Goal: Transaction & Acquisition: Purchase product/service

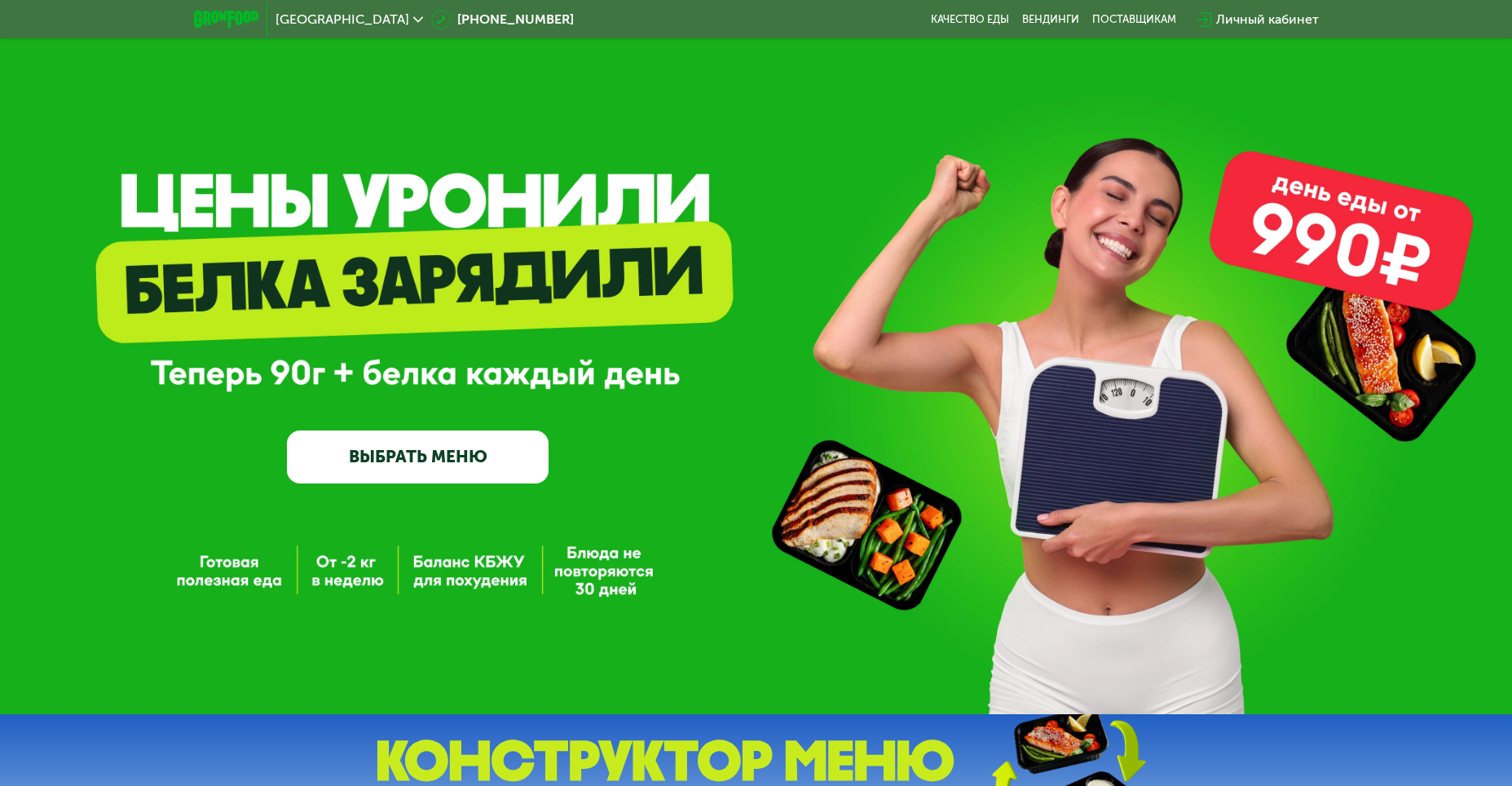
click at [454, 466] on link "ВЫБРАТЬ МЕНЮ" at bounding box center [418, 457] width 262 height 53
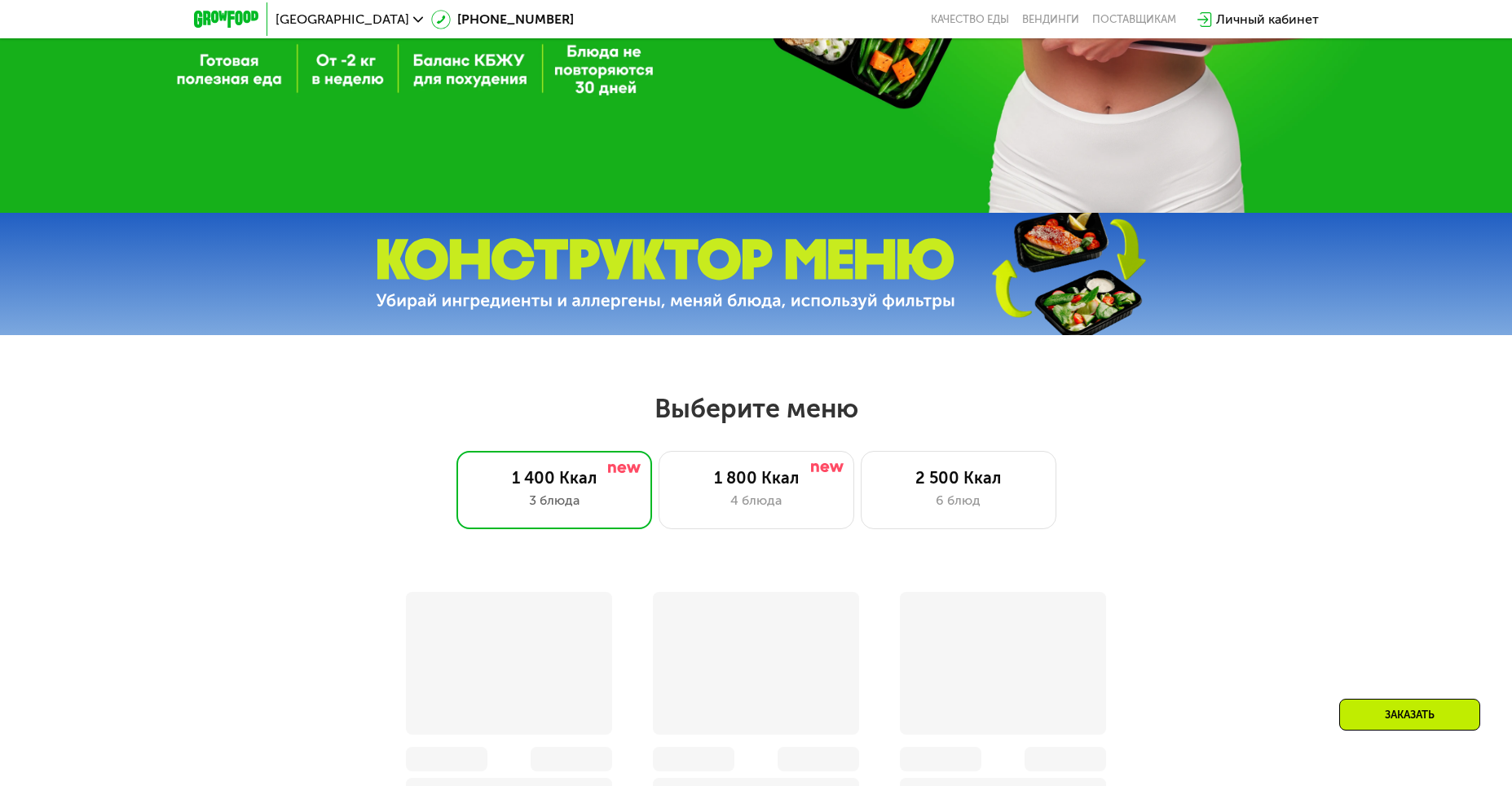
scroll to position [861, 0]
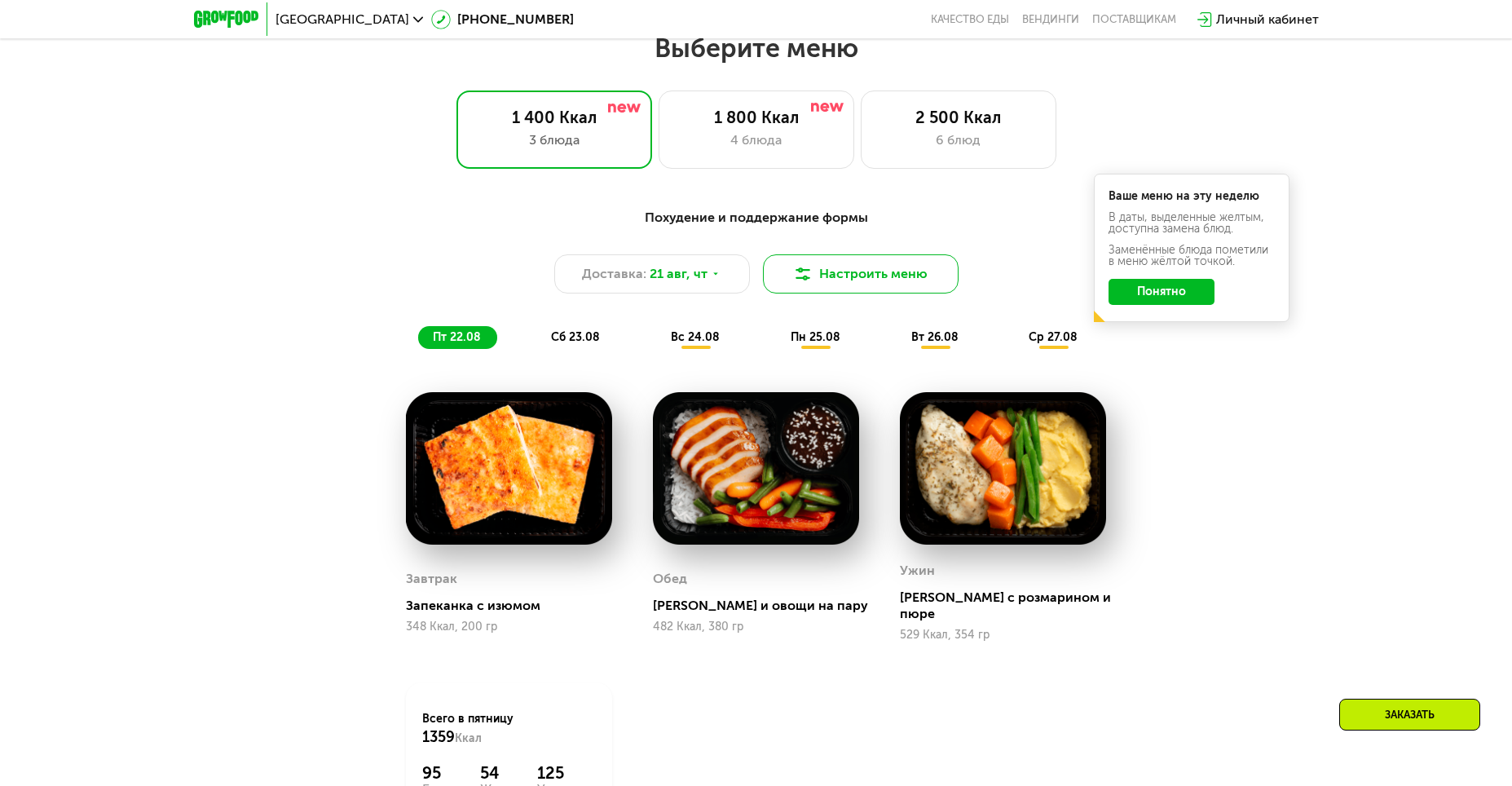
click at [892, 284] on button "Настроить меню" at bounding box center [861, 273] width 196 height 39
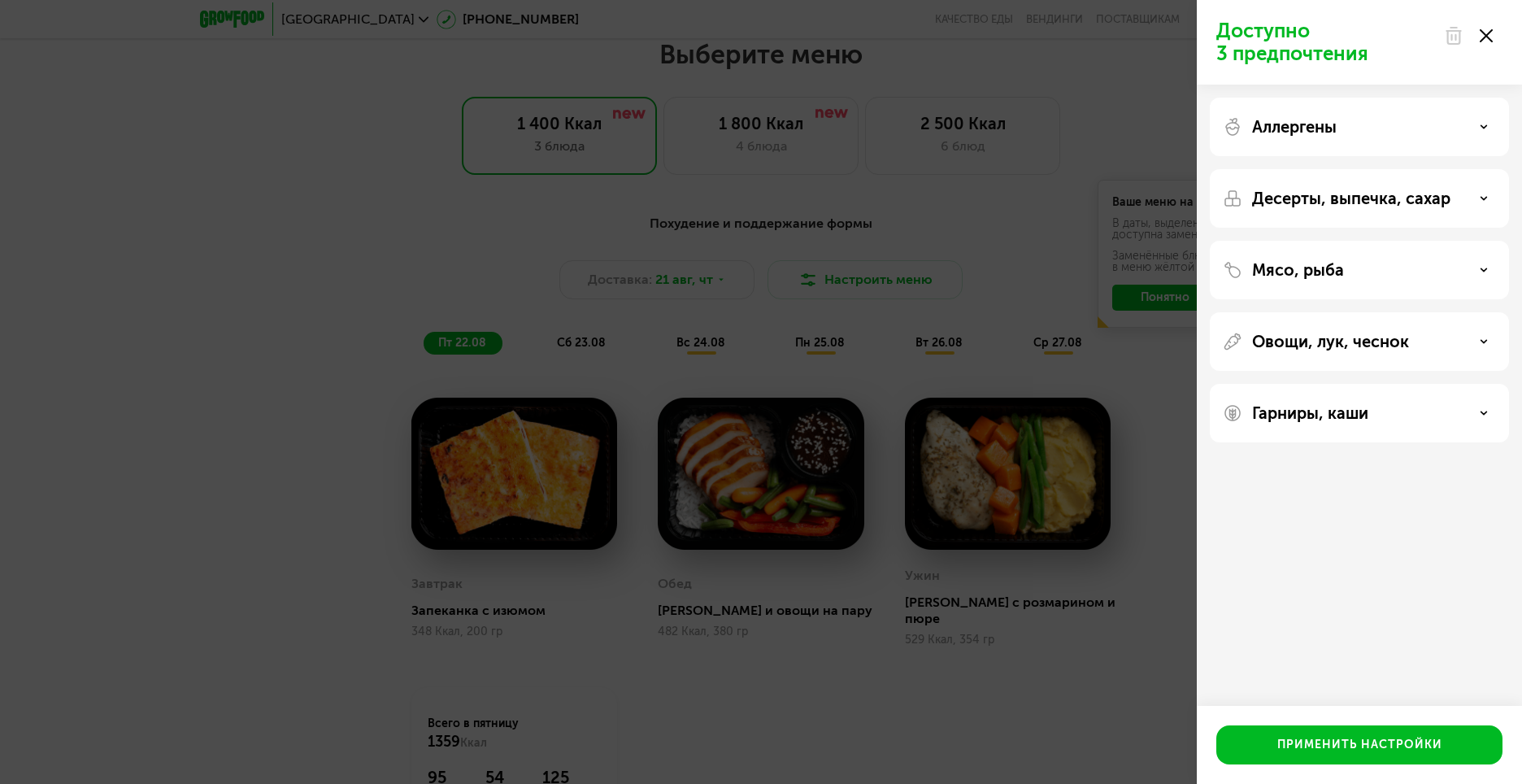
click at [1487, 38] on use at bounding box center [1485, 36] width 13 height 13
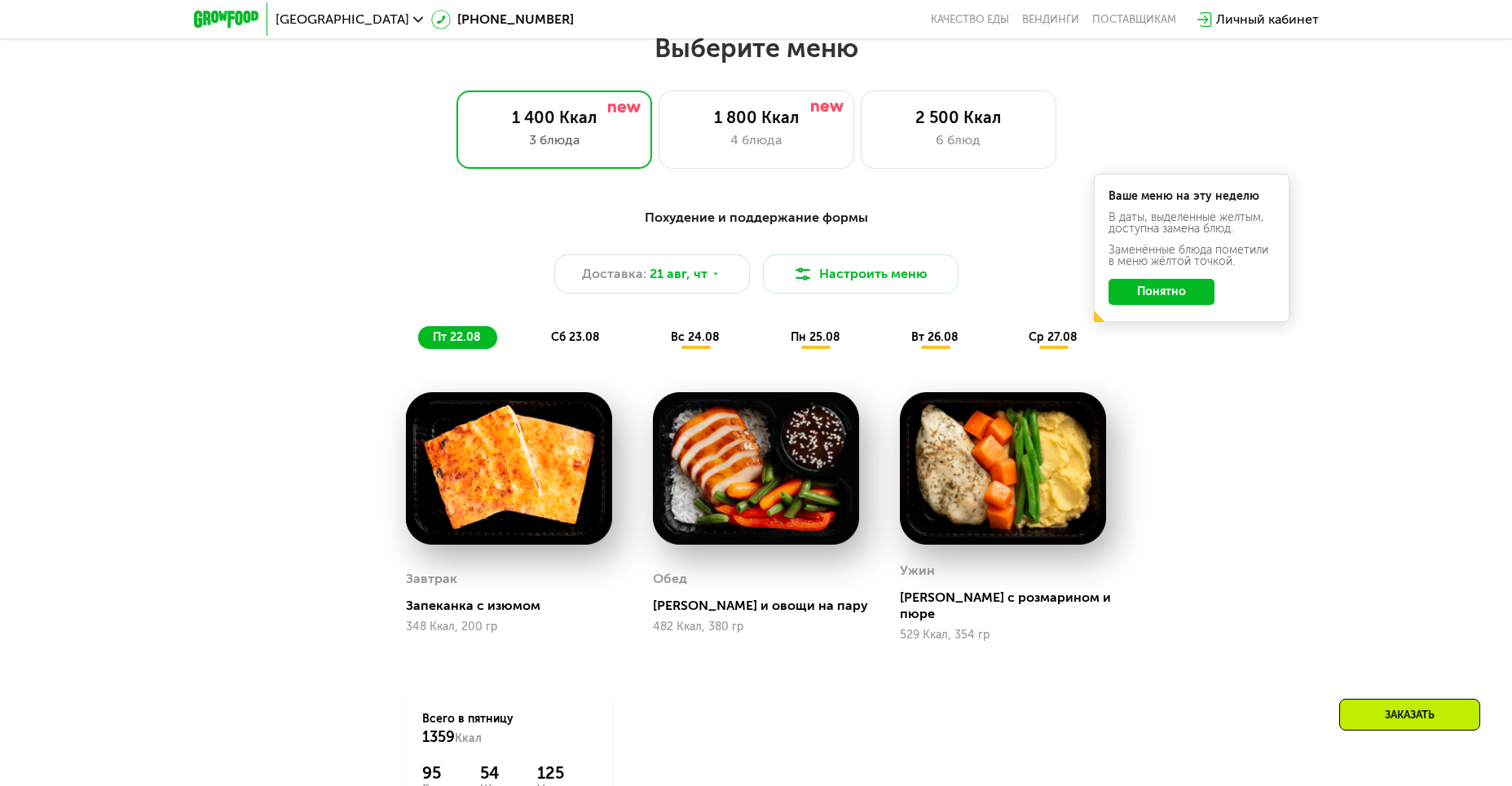
click at [1193, 294] on button "Понятно" at bounding box center [1162, 292] width 106 height 26
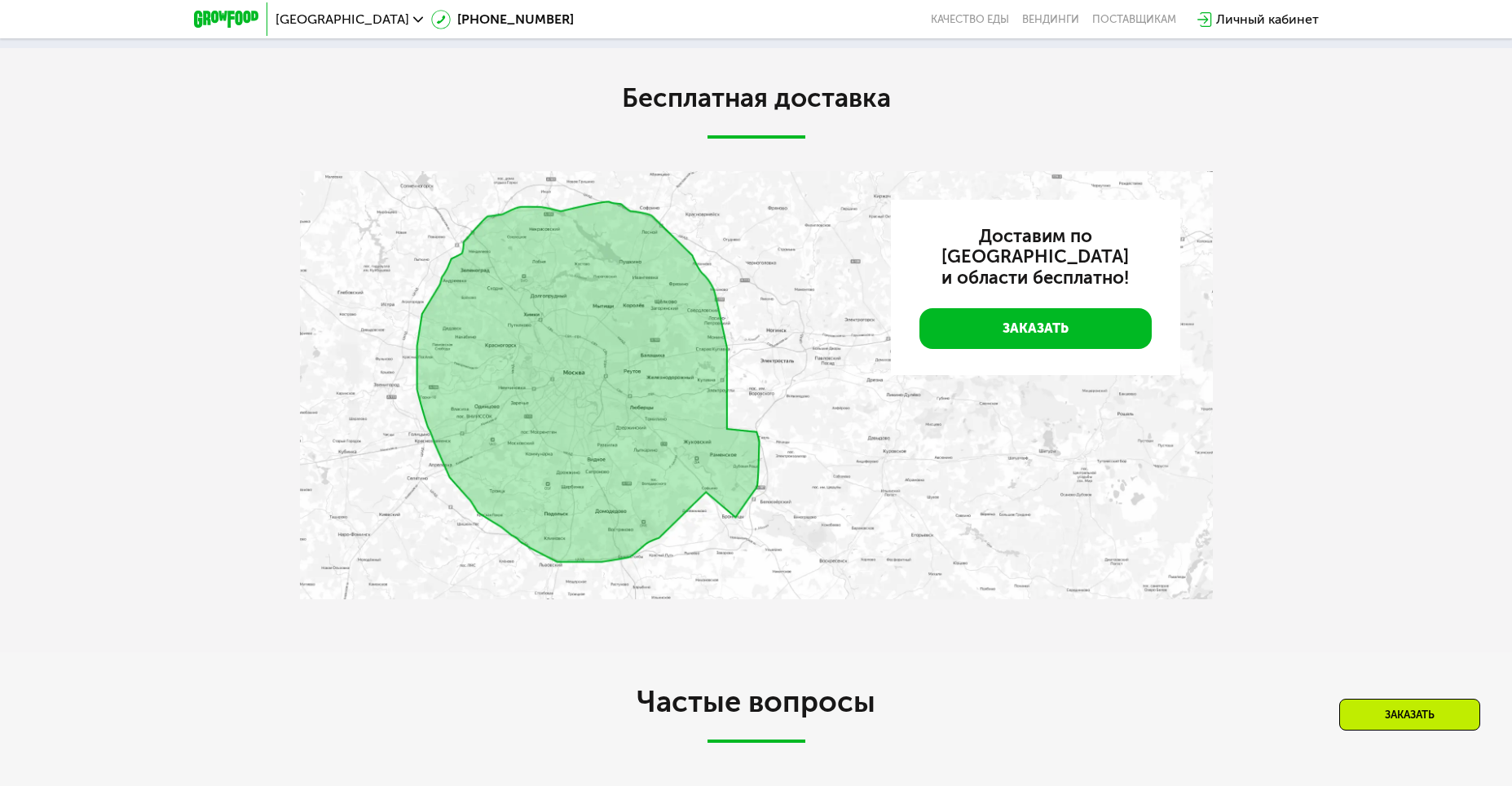
scroll to position [3632, 0]
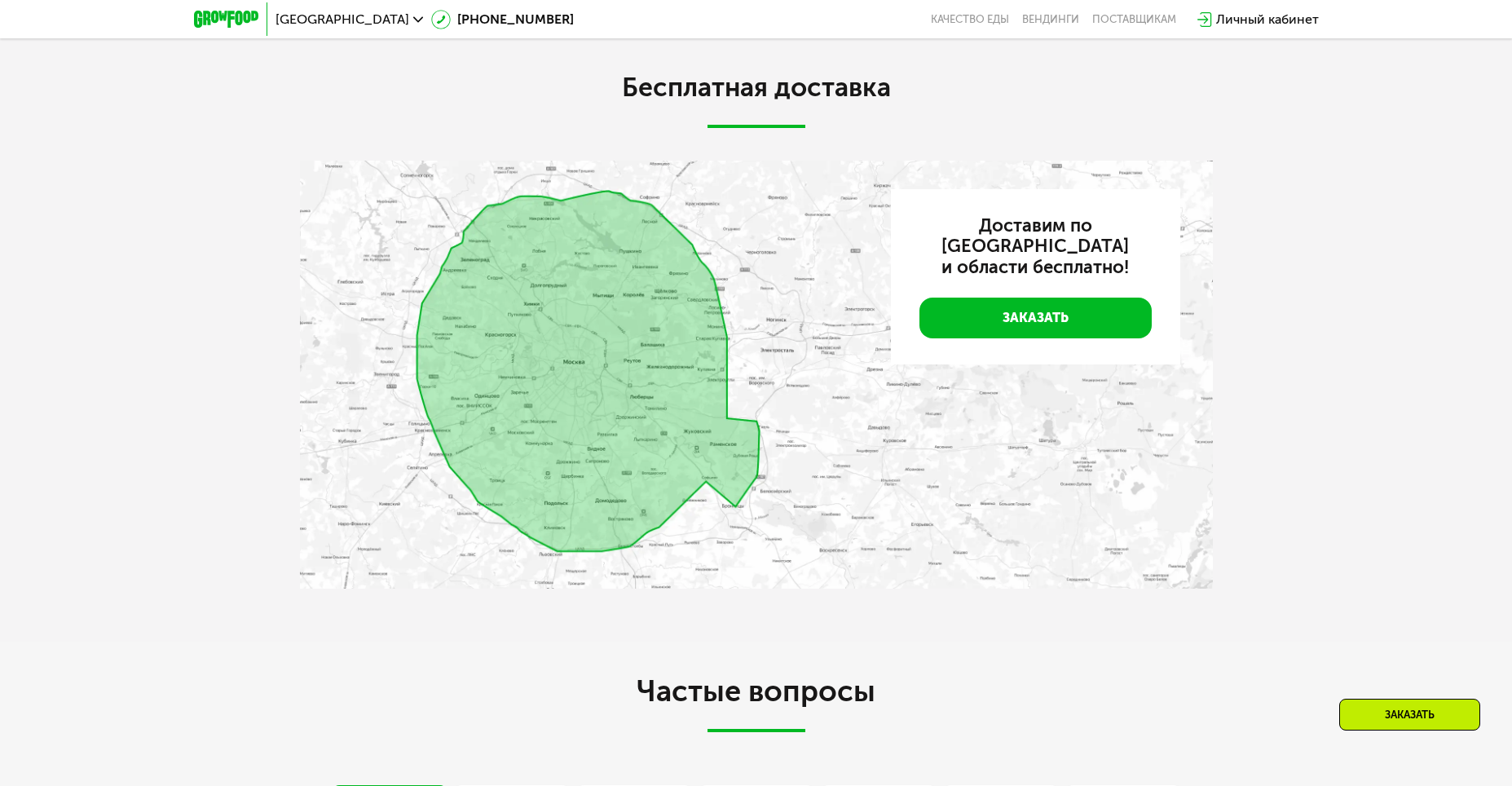
click at [505, 456] on img at bounding box center [756, 375] width 913 height 429
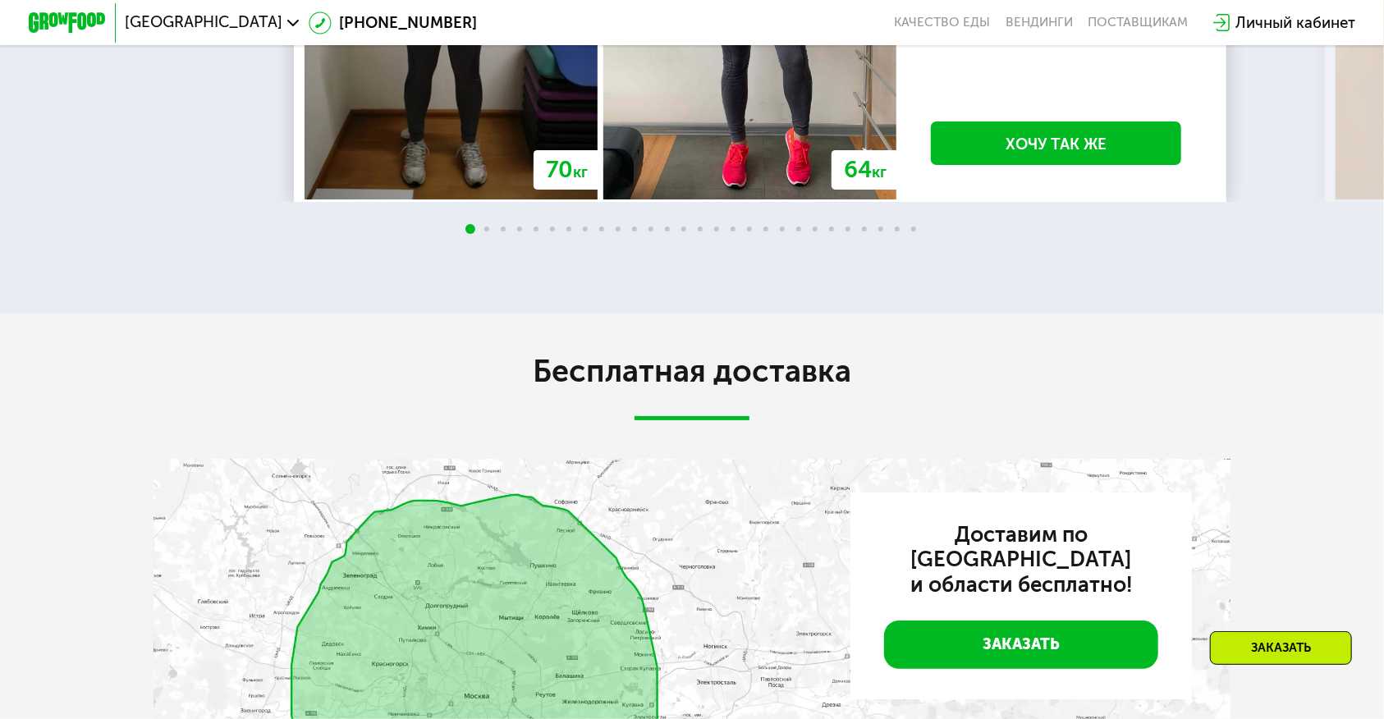
scroll to position [3588, 0]
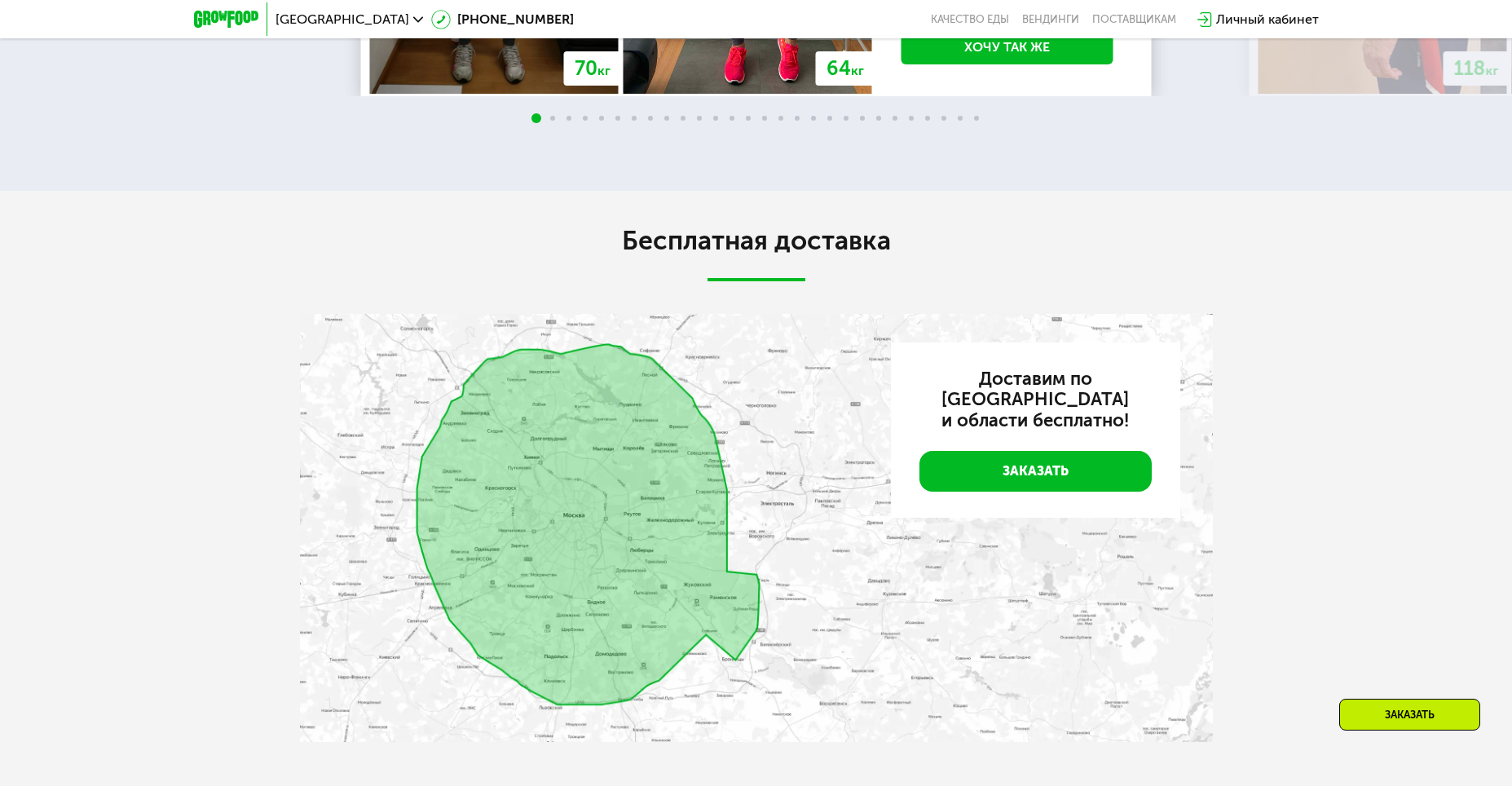
scroll to position [0, 0]
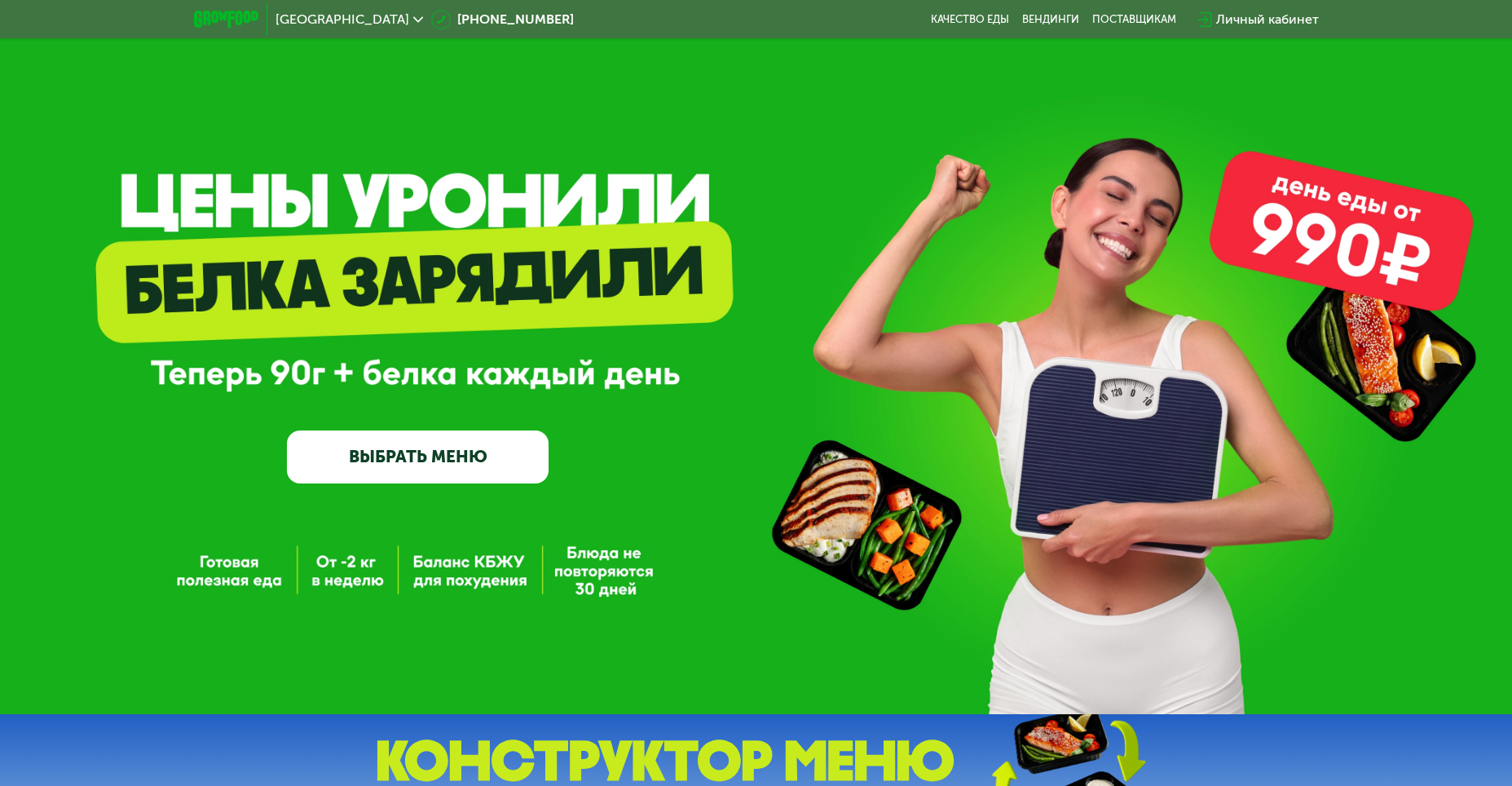
click at [439, 471] on link "ВЫБРАТЬ МЕНЮ" at bounding box center [418, 457] width 262 height 53
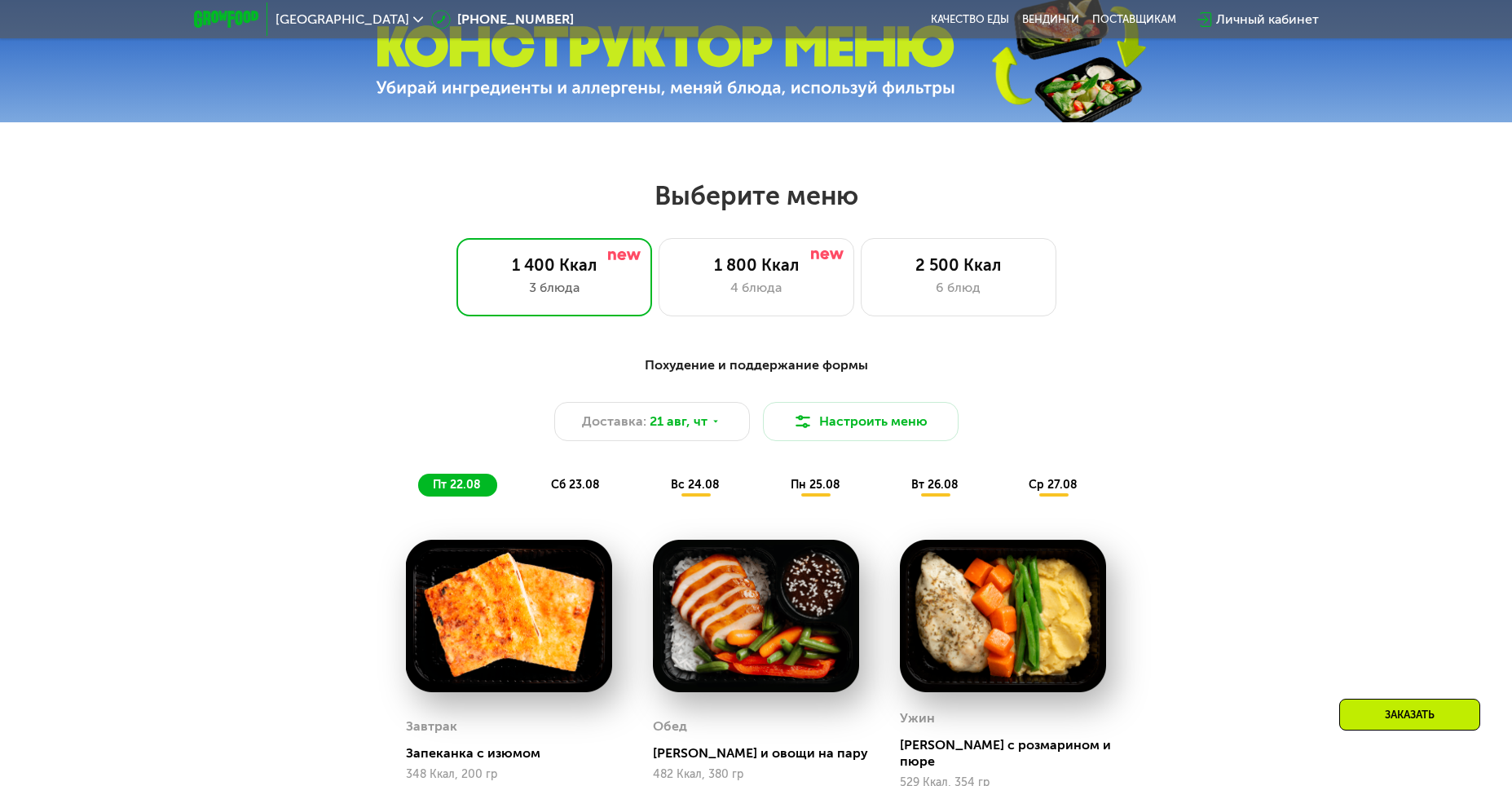
scroll to position [861, 0]
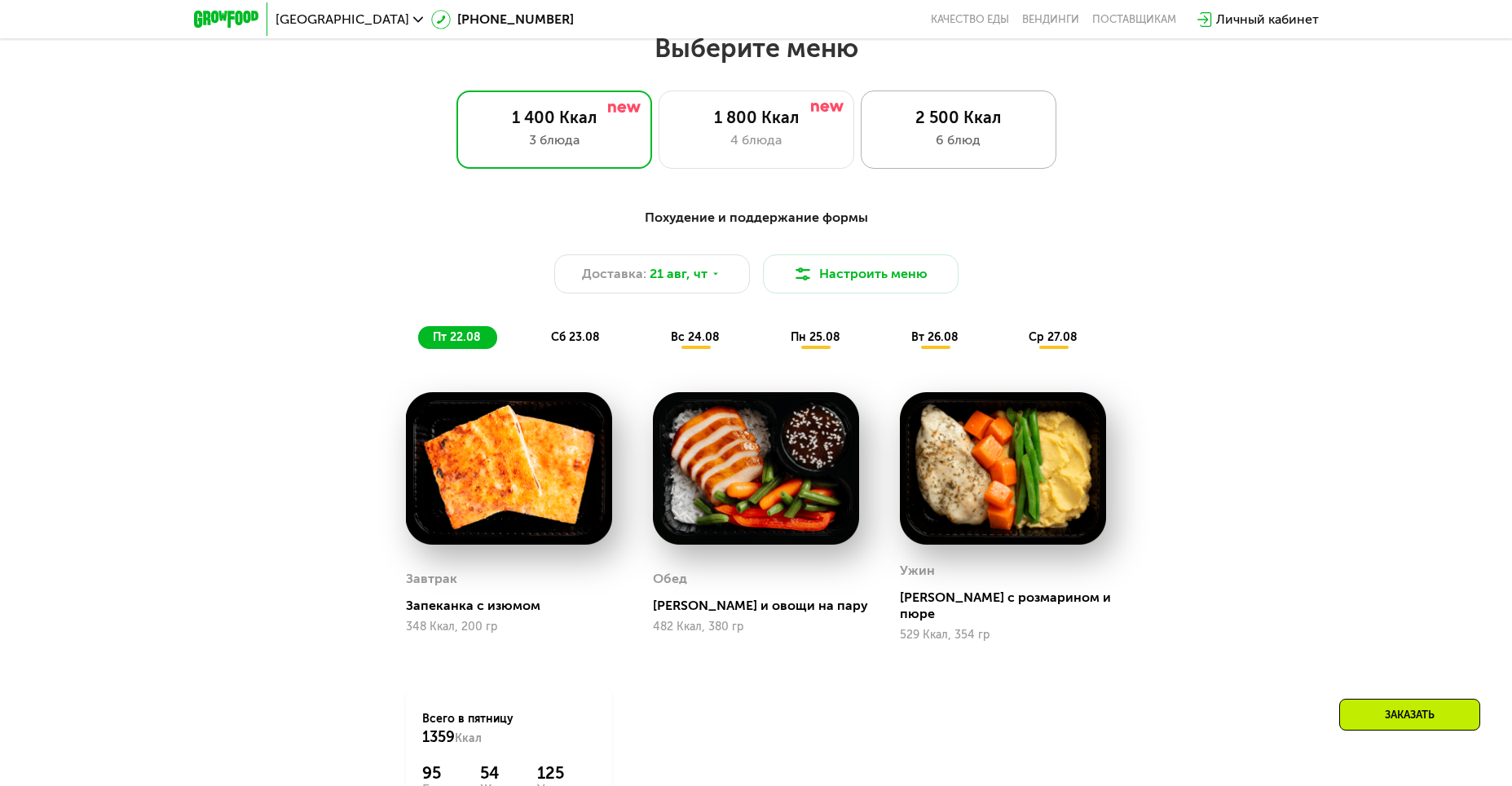
click at [945, 127] on div "2 500 Ккал" at bounding box center [958, 117] width 162 height 20
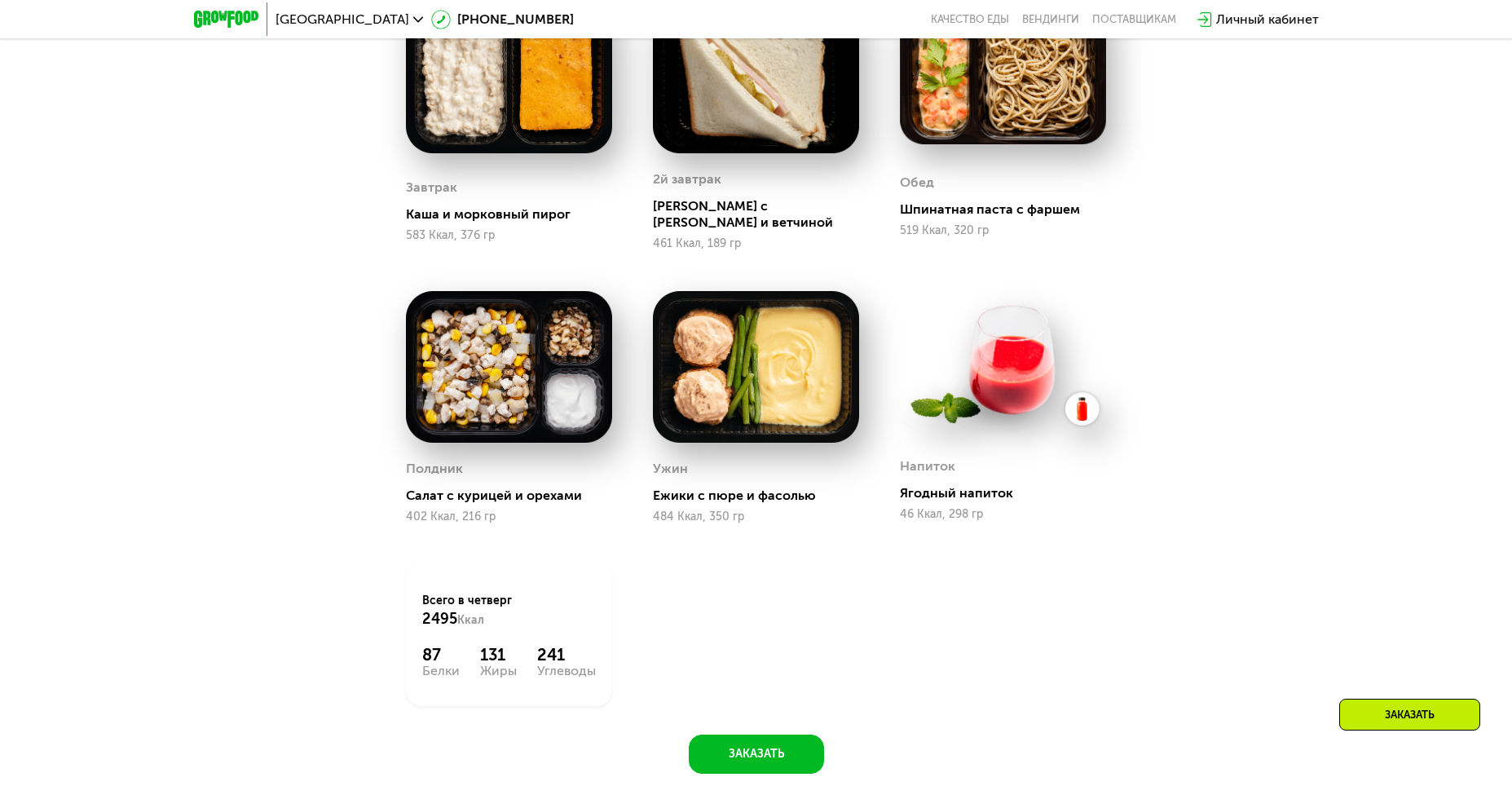
scroll to position [1268, 0]
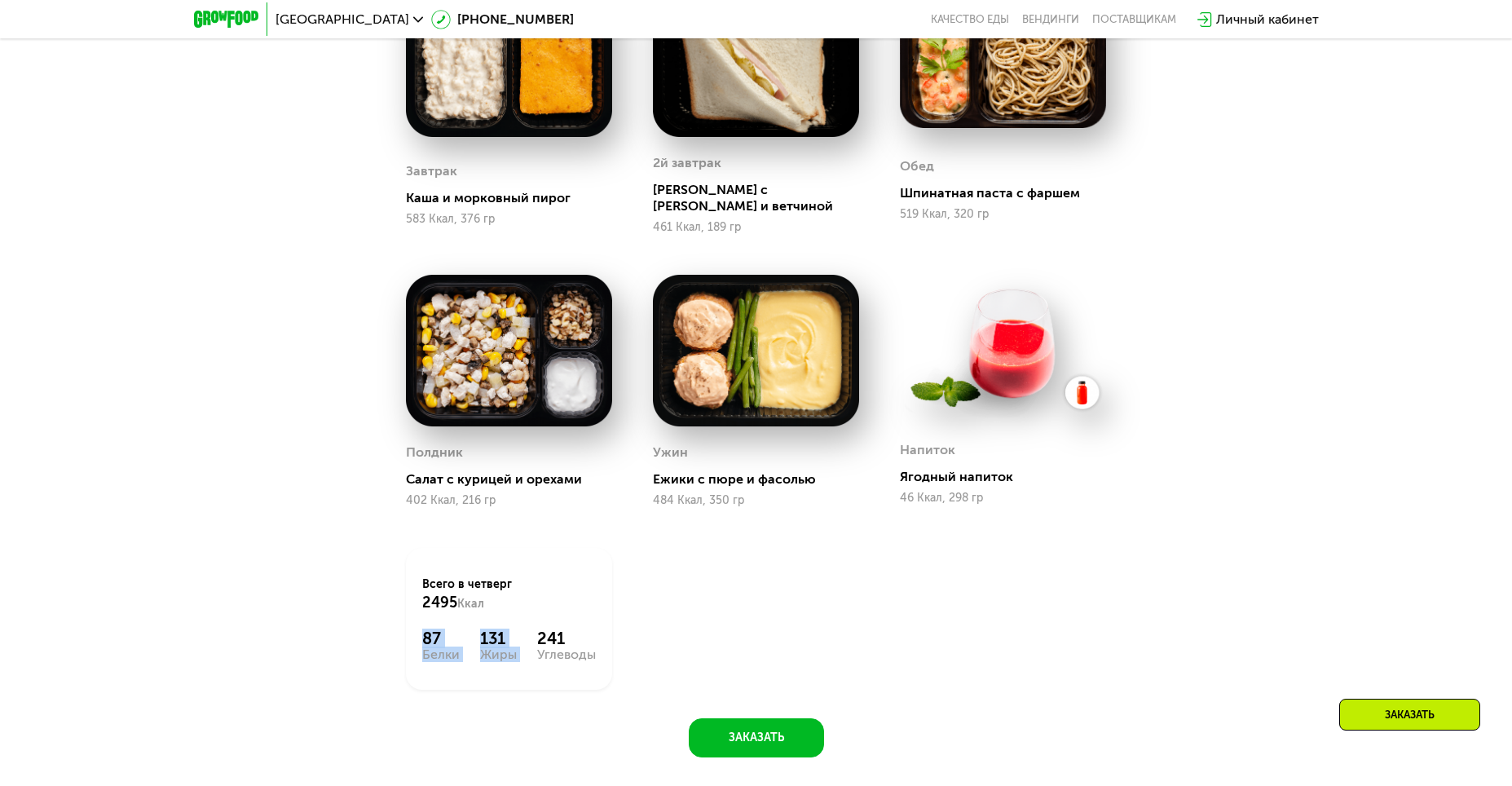
drag, startPoint x: 423, startPoint y: 625, endPoint x: 540, endPoint y: 631, distance: 117.2
click at [540, 631] on div "87 Белки 131 Жиры 241 Углеводы" at bounding box center [508, 644] width 174 height 33
click at [476, 637] on div "87 Белки 131 Жиры 241 Углеводы" at bounding box center [508, 644] width 174 height 33
click at [504, 632] on div "131" at bounding box center [498, 638] width 37 height 20
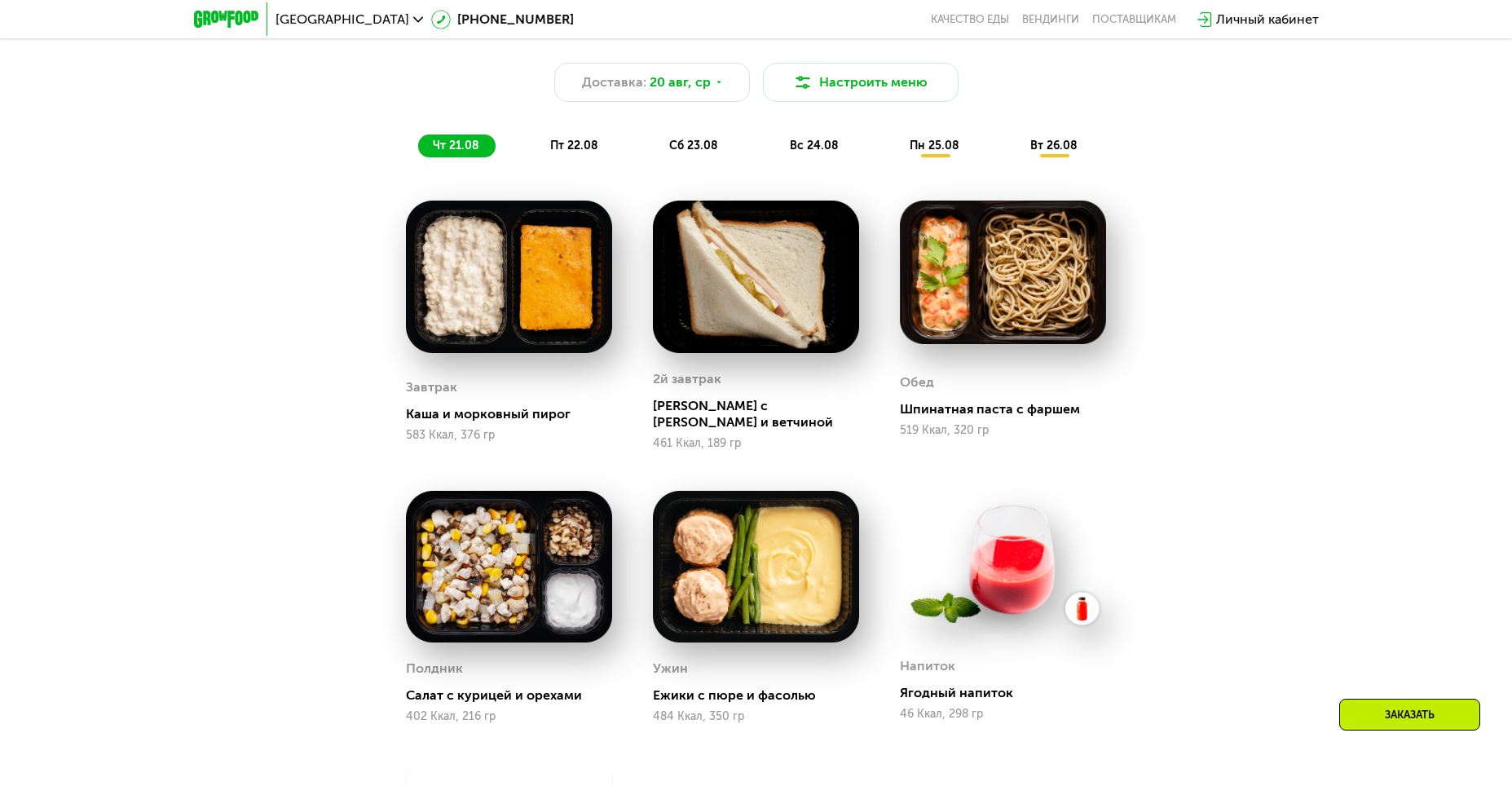
scroll to position [1024, 0]
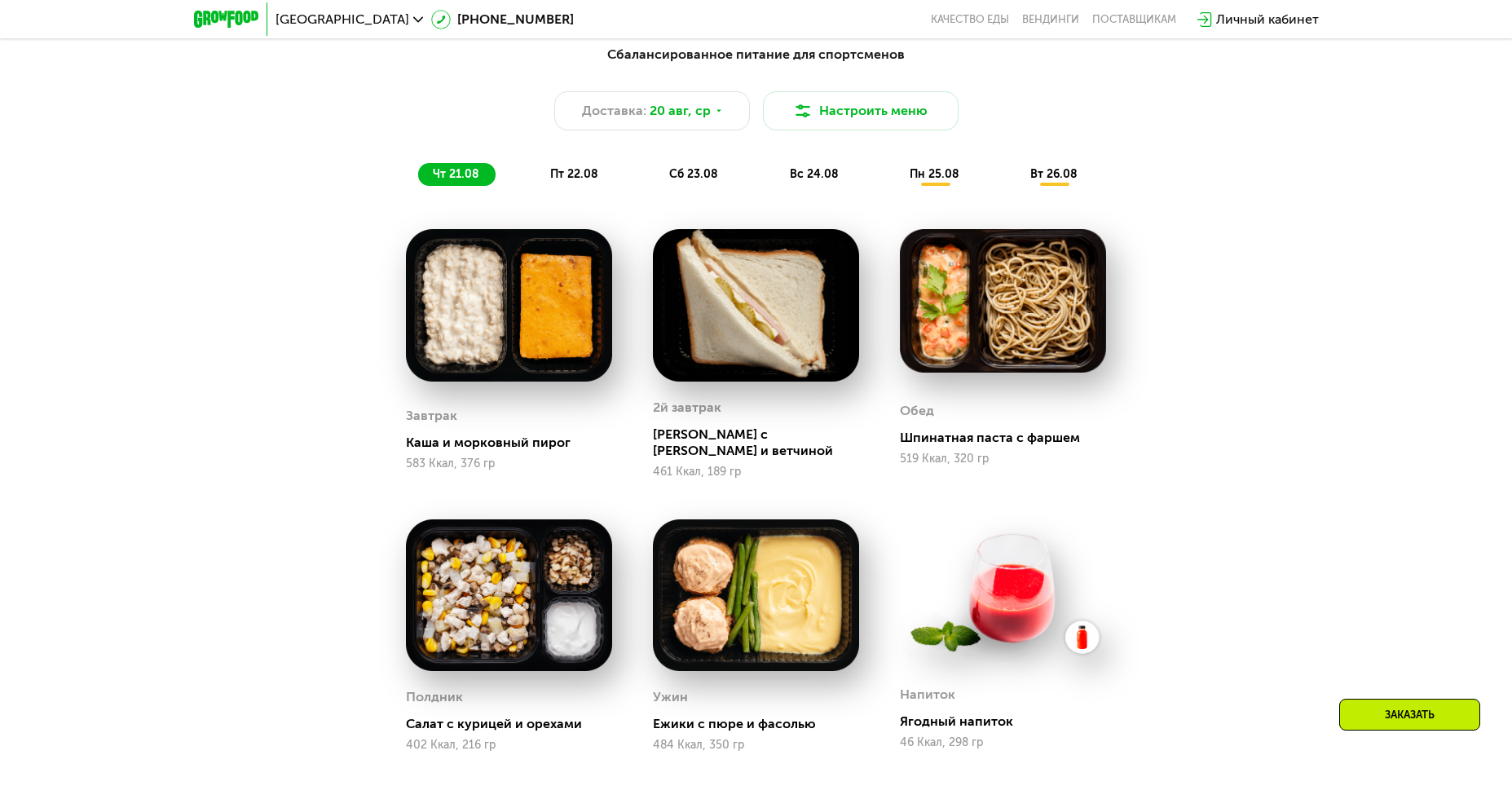
click at [570, 176] on span "пт 22.08" at bounding box center [574, 174] width 48 height 14
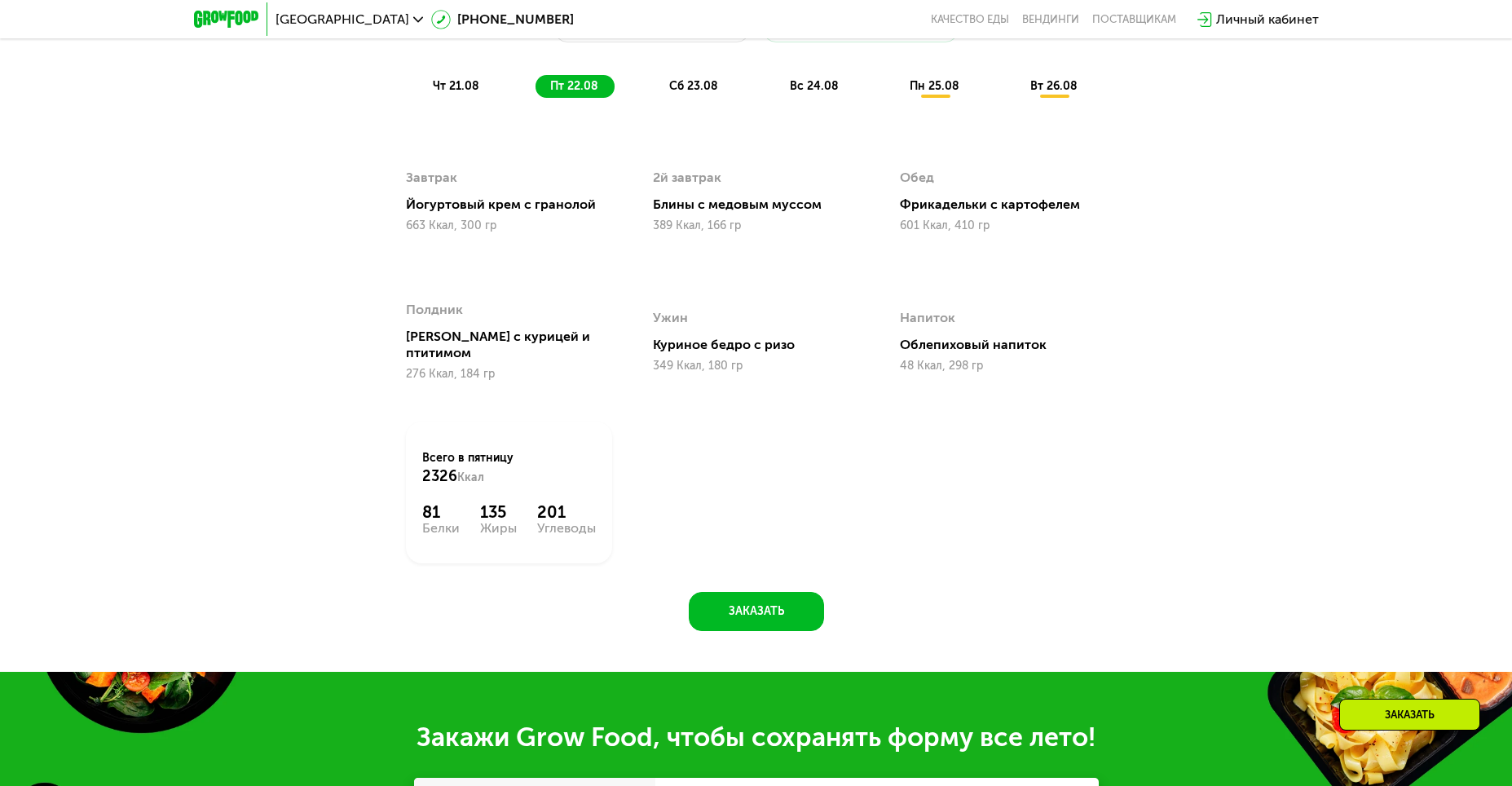
scroll to position [1106, 0]
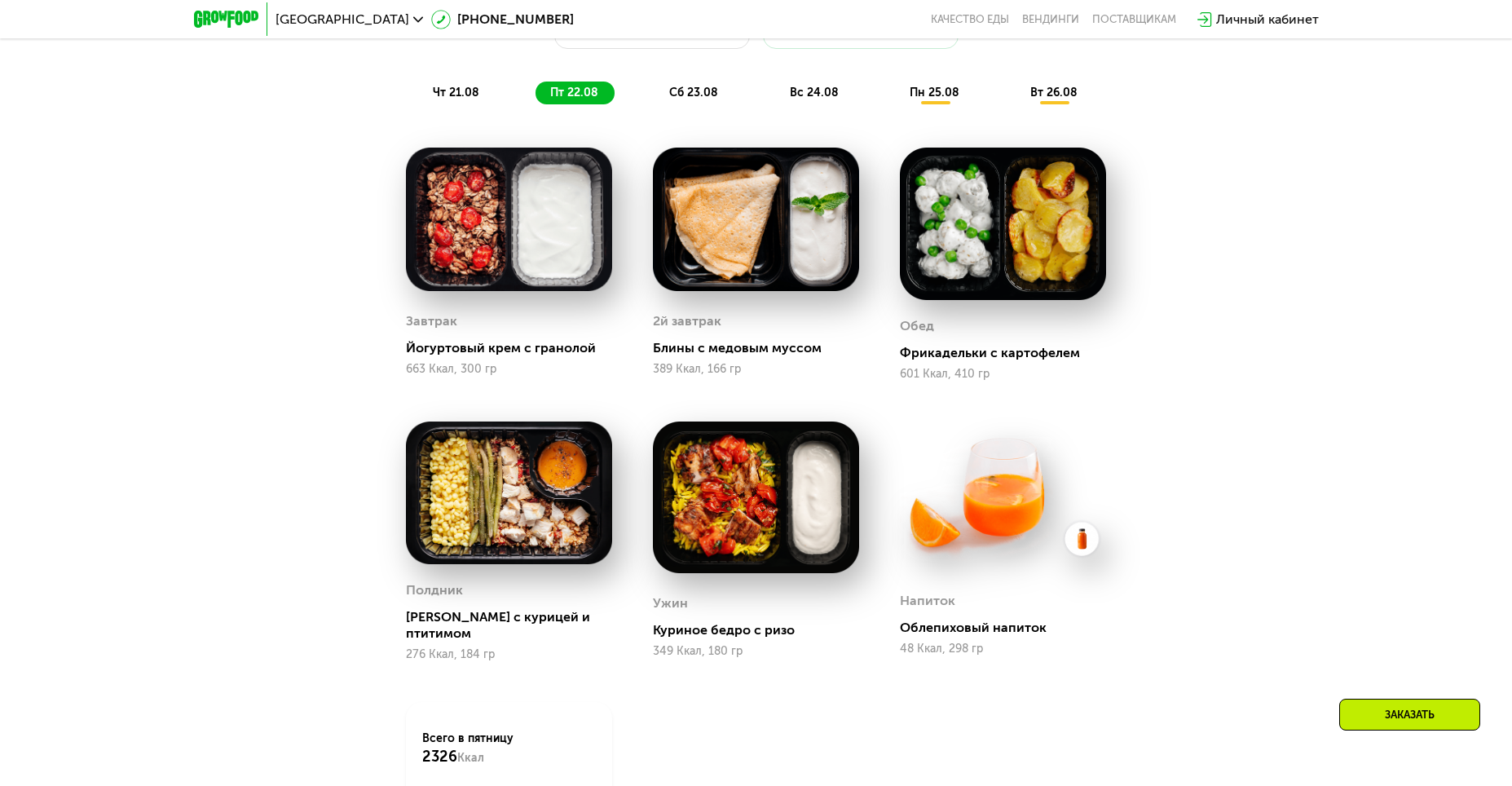
click at [700, 98] on span "сб 23.08" at bounding box center [693, 92] width 49 height 14
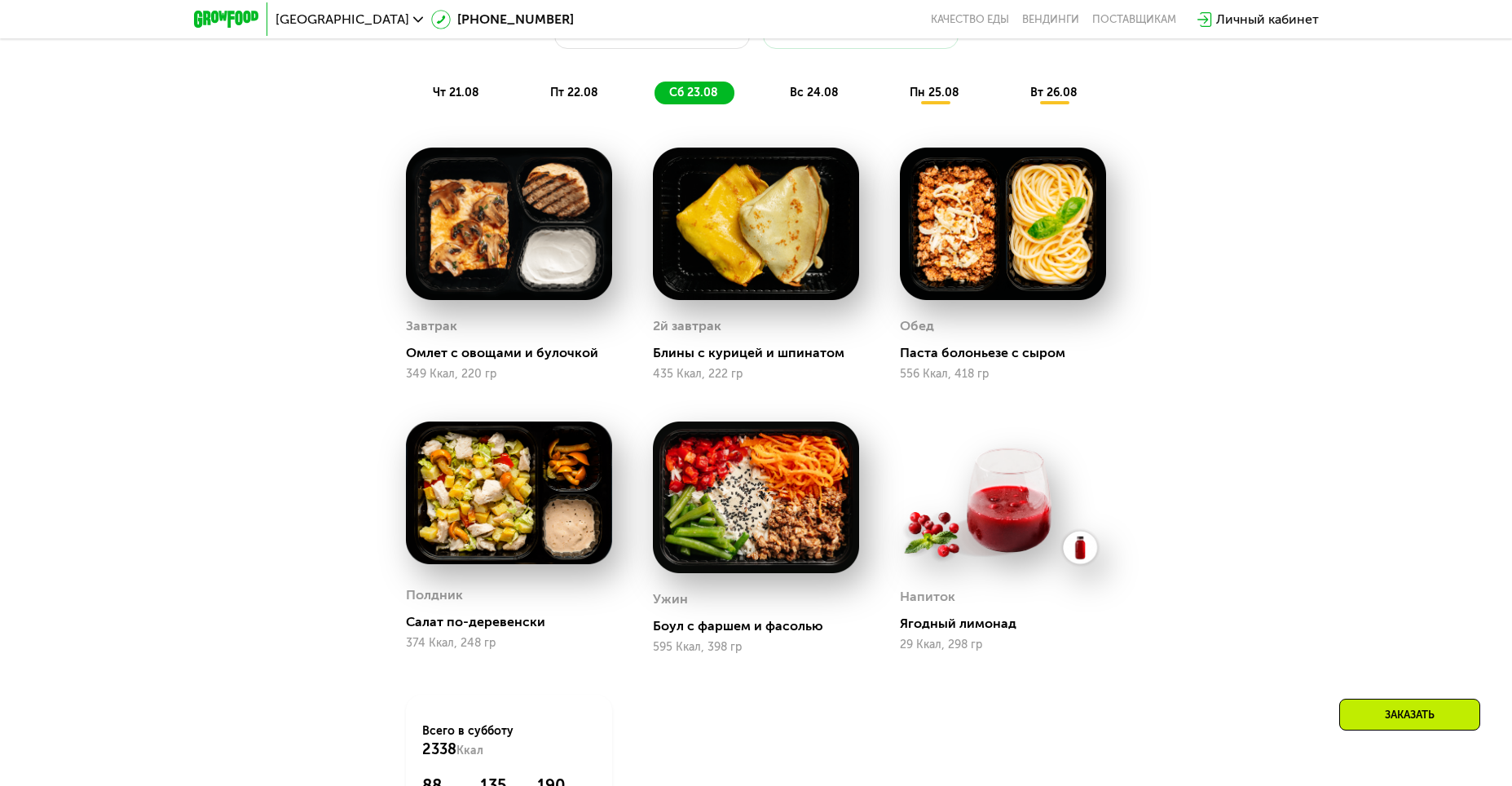
click at [811, 99] on span "вс 24.08" at bounding box center [814, 92] width 49 height 14
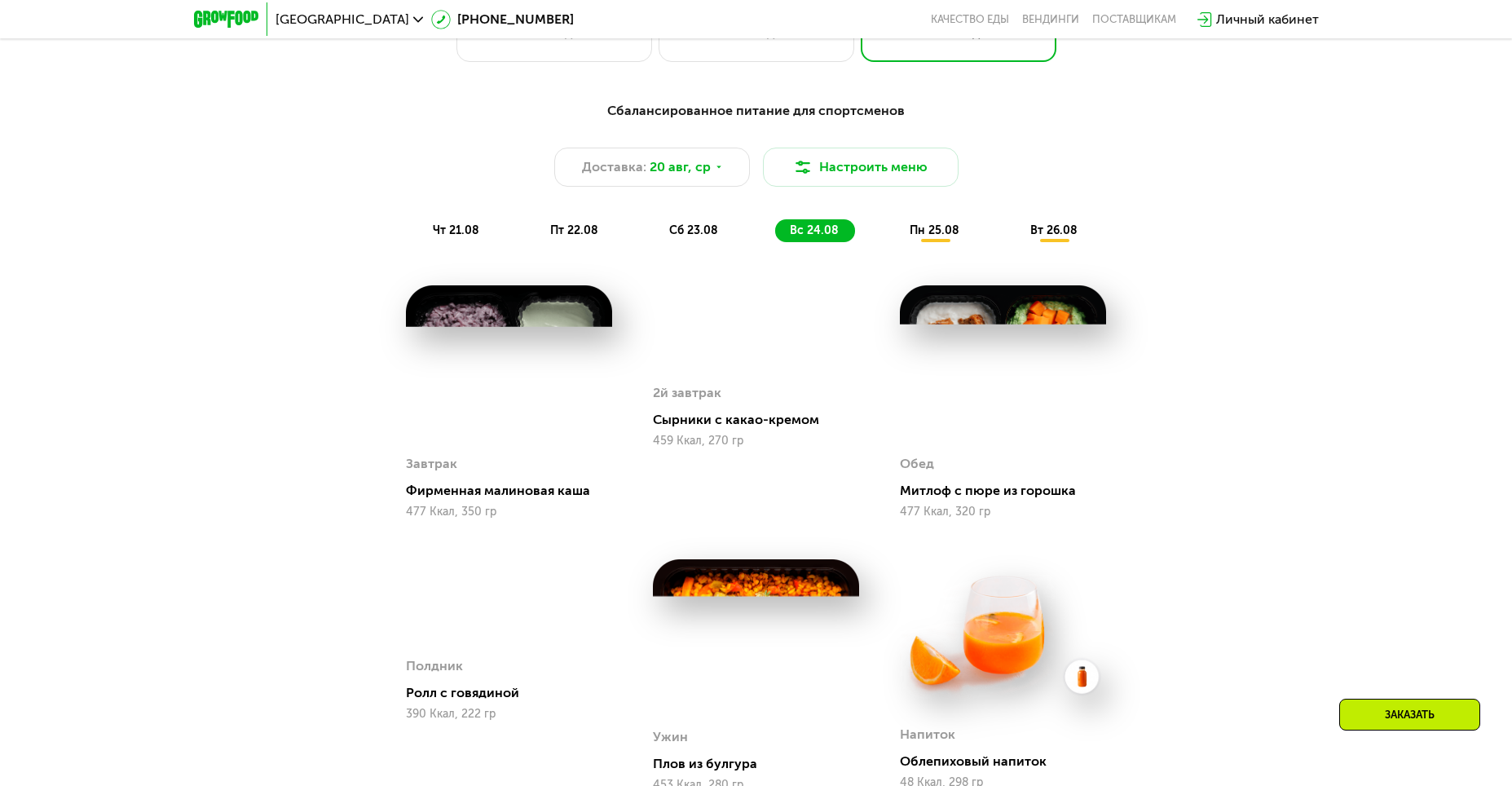
scroll to position [943, 0]
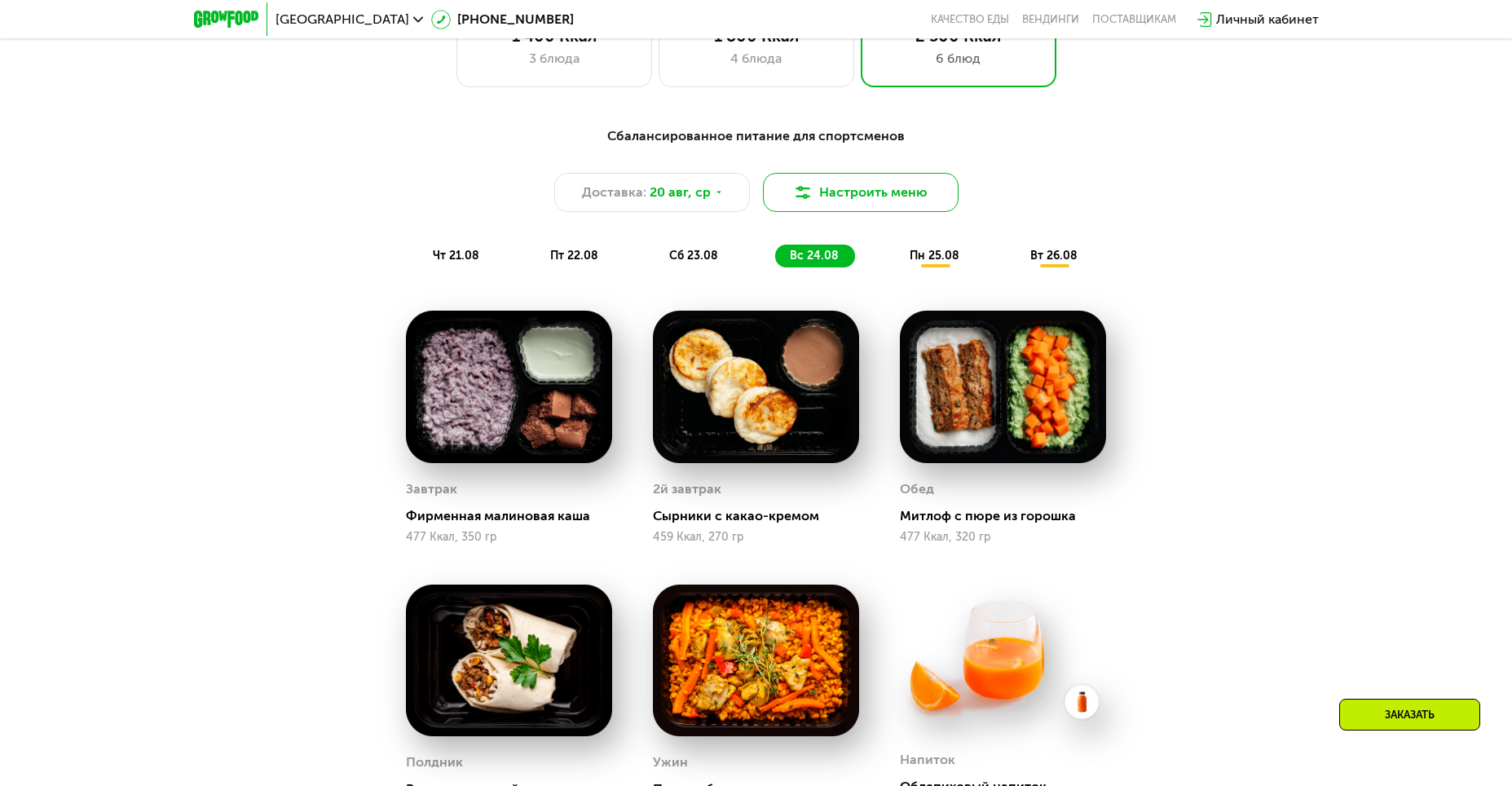
click at [865, 206] on button "Настроить меню" at bounding box center [861, 192] width 196 height 39
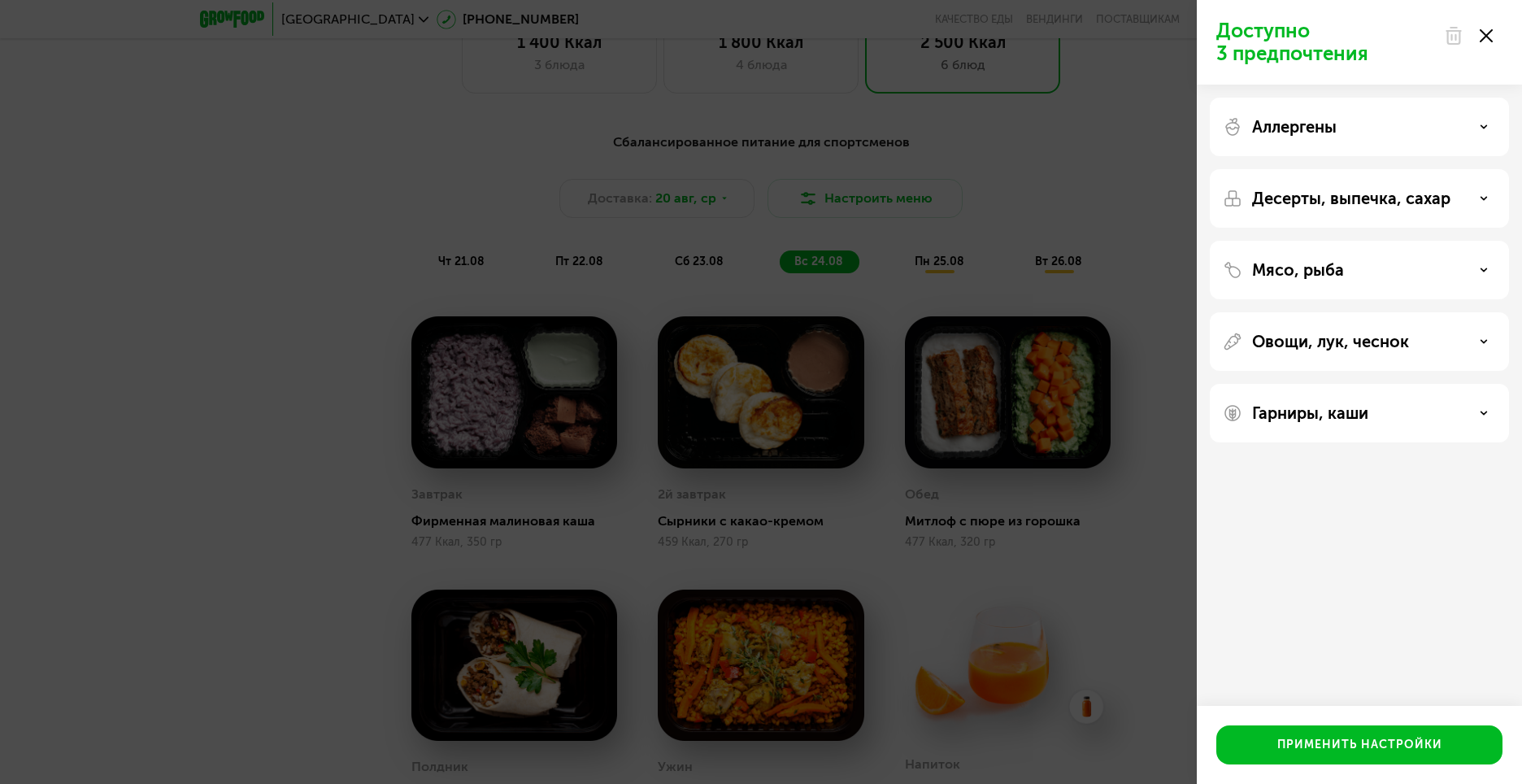
click at [1294, 123] on p "Аллергены" at bounding box center [1294, 127] width 84 height 20
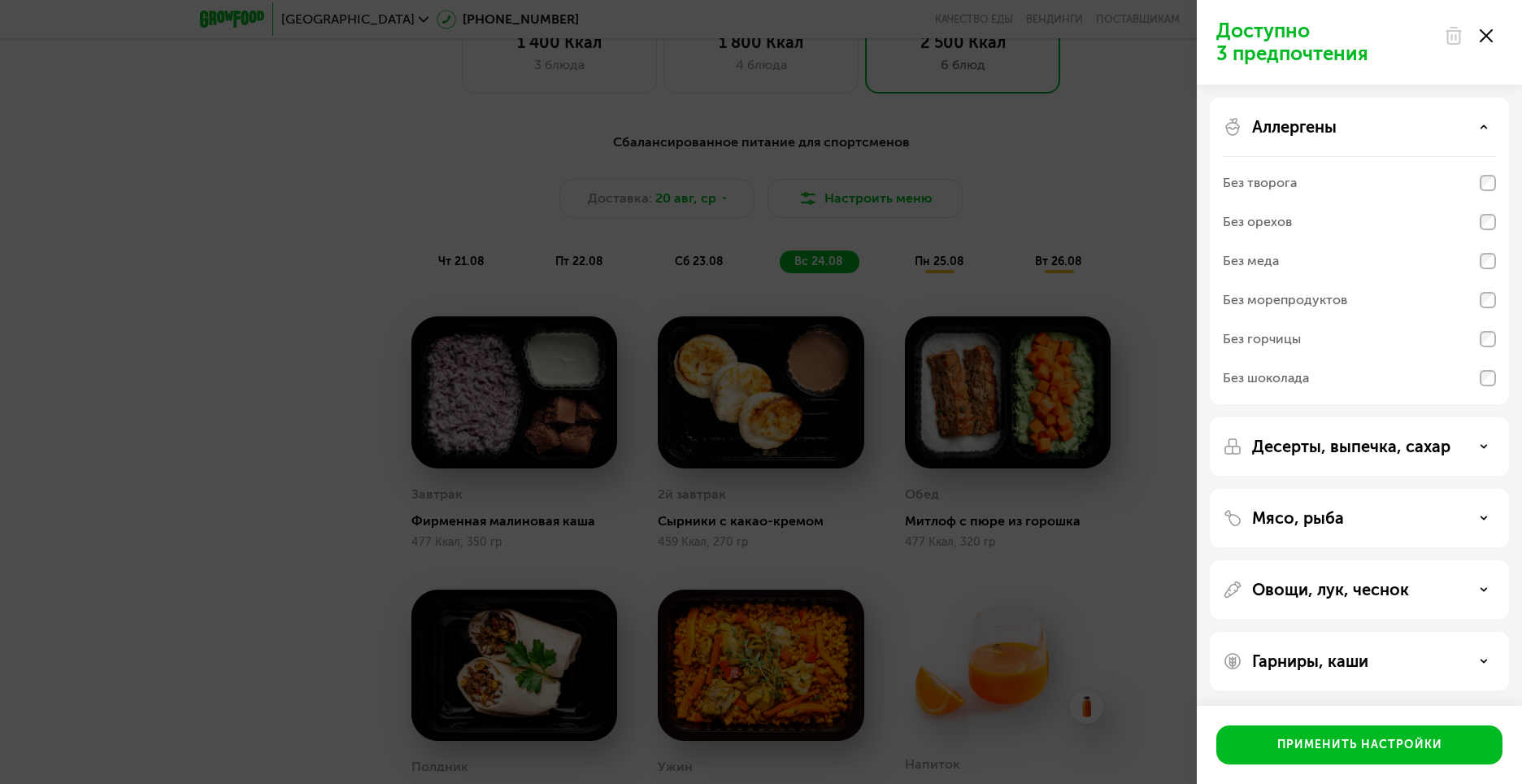
click at [1294, 121] on p "Аллергены" at bounding box center [1294, 127] width 84 height 20
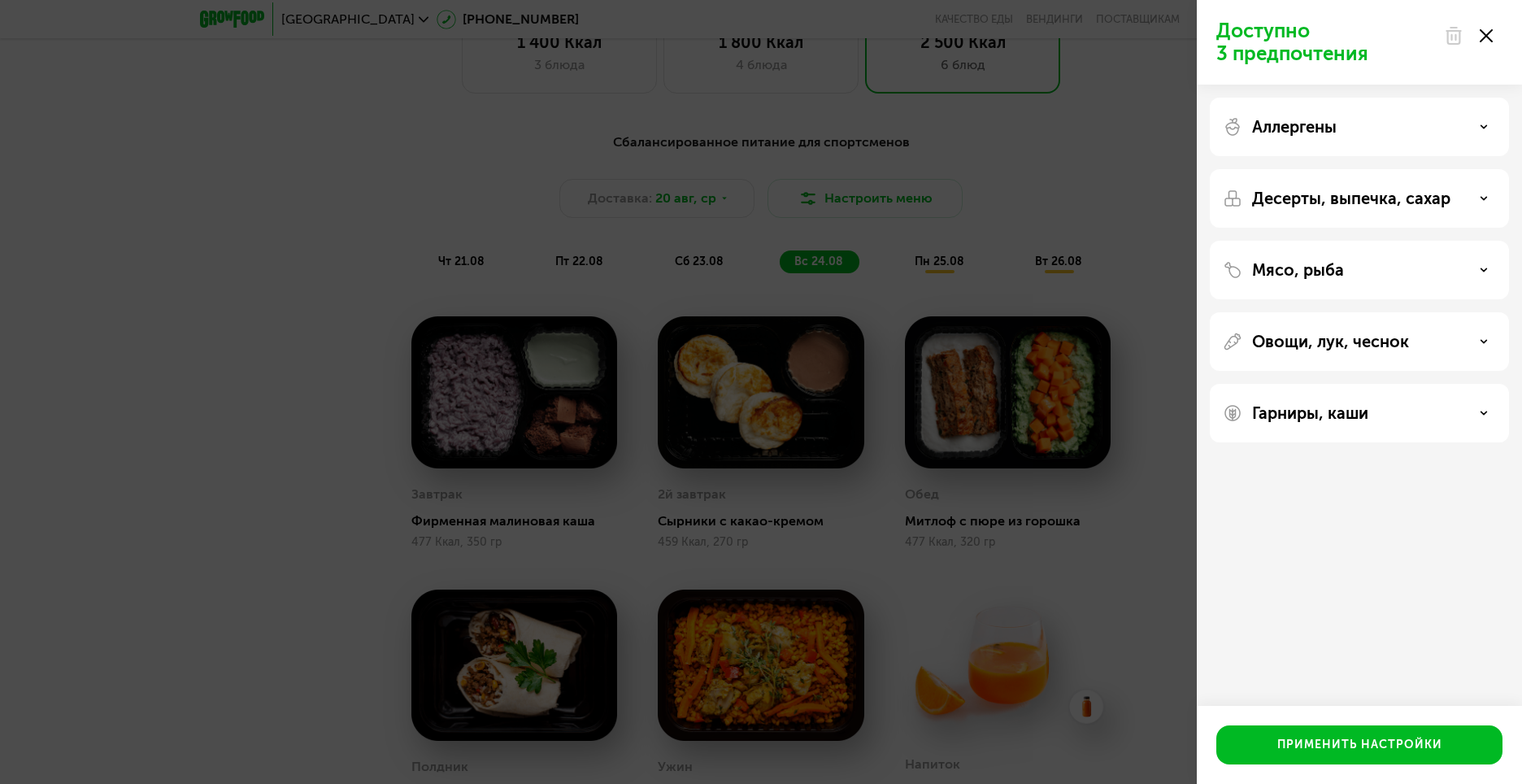
click at [1290, 205] on p "Десерты, выпечка, сахар" at bounding box center [1352, 198] width 198 height 20
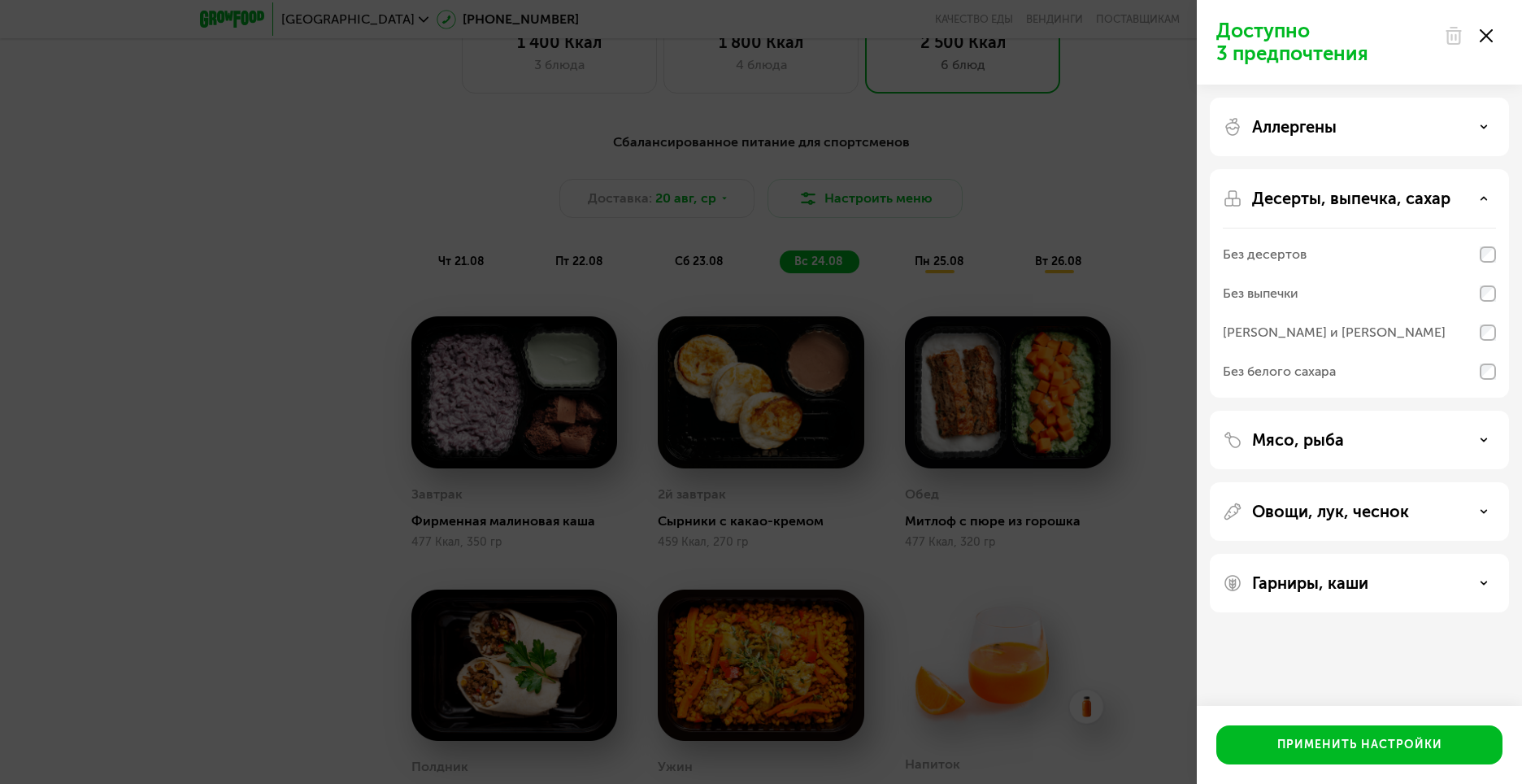
click at [1290, 205] on p "Десерты, выпечка, сахар" at bounding box center [1352, 198] width 198 height 20
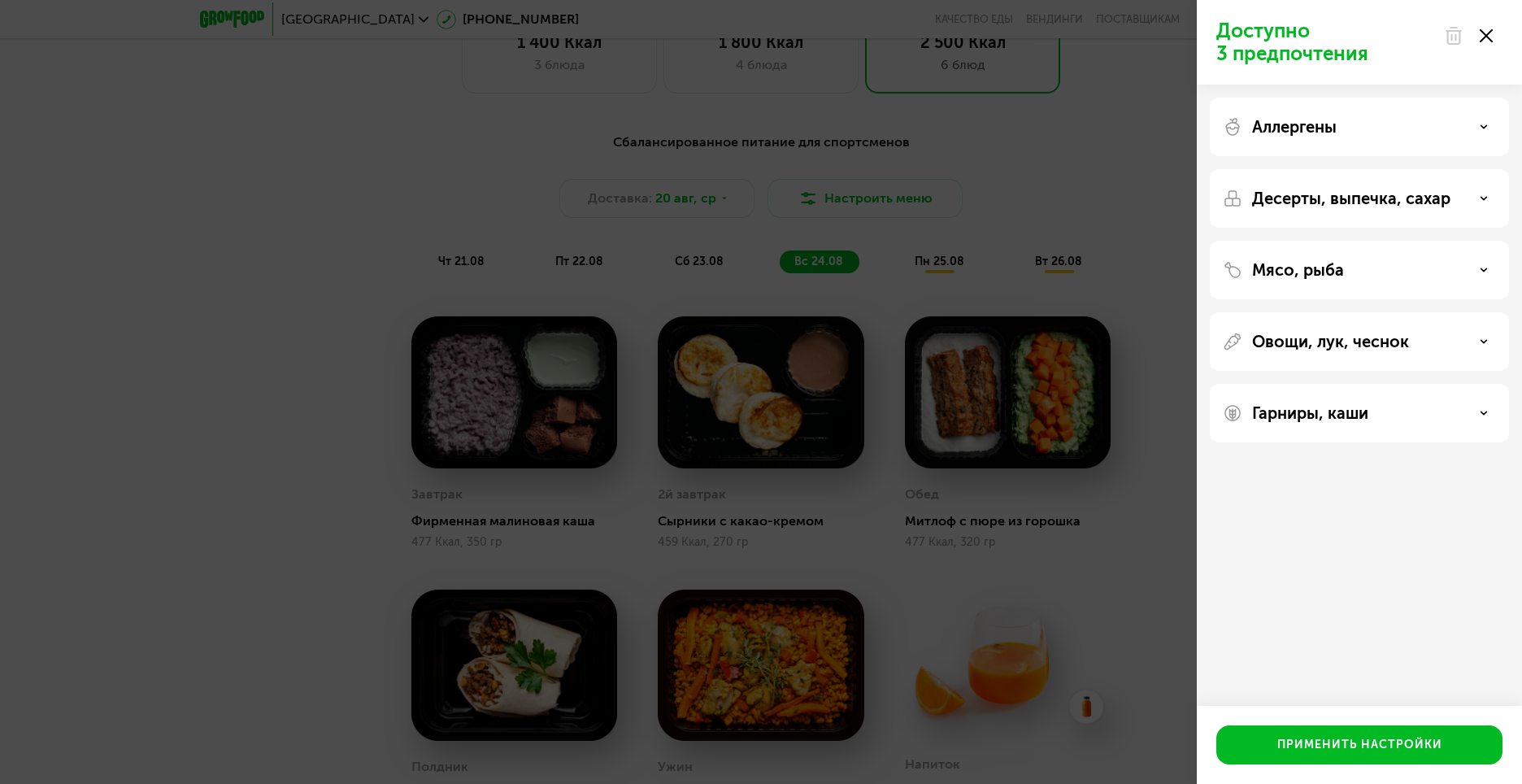
click at [1303, 262] on p "Мясо, рыба" at bounding box center [1298, 270] width 92 height 20
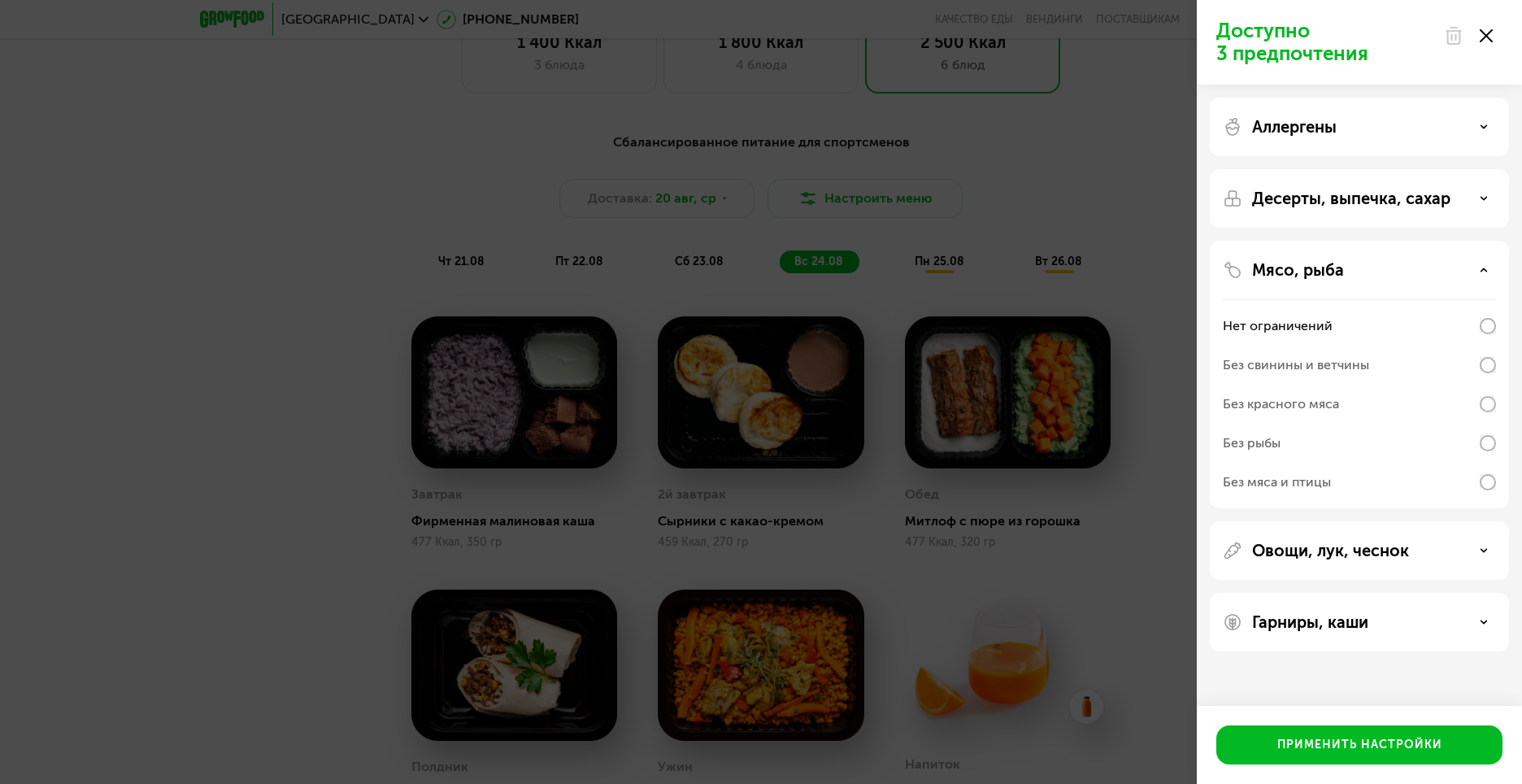
click at [1302, 262] on p "Мясо, рыба" at bounding box center [1298, 270] width 92 height 20
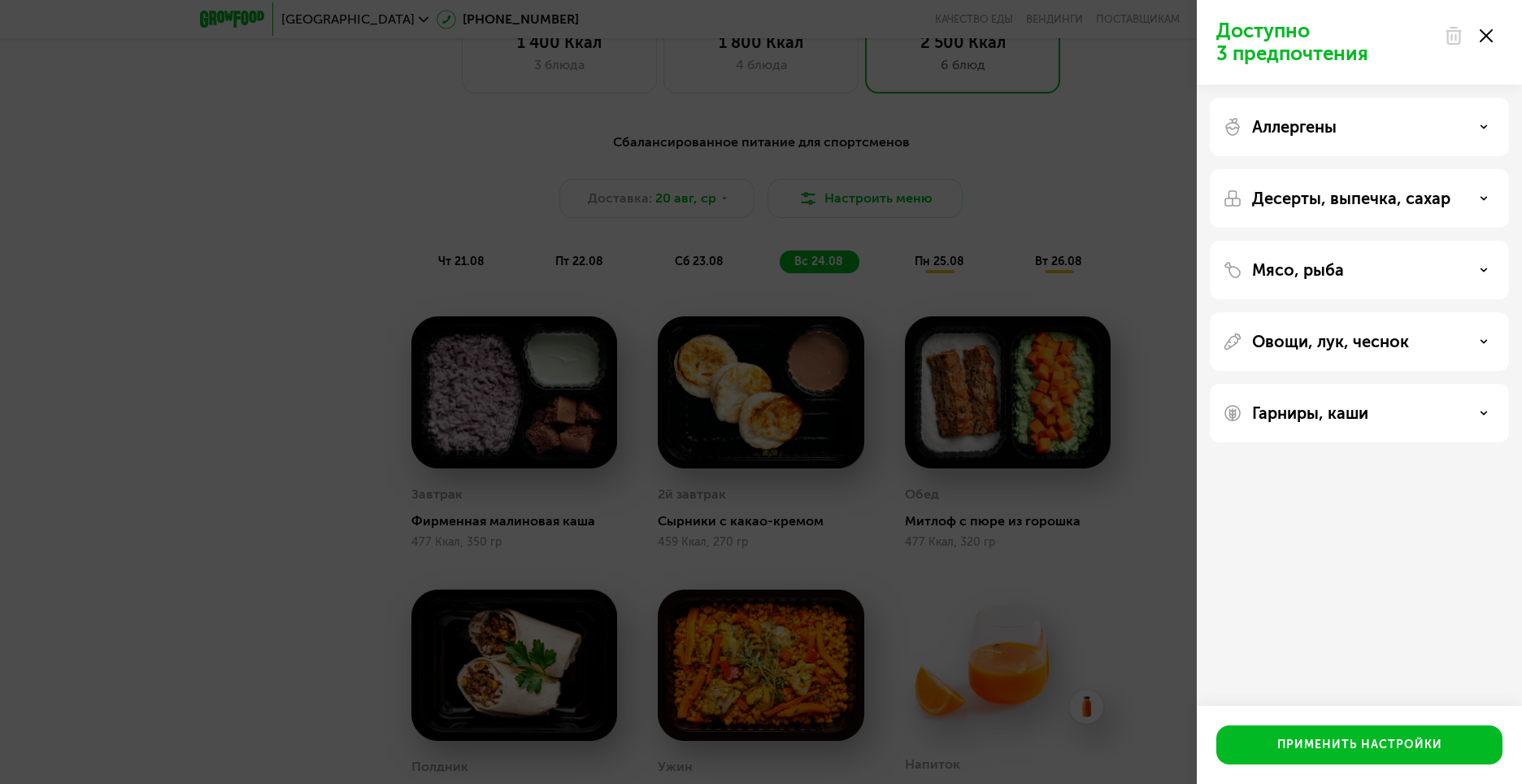
click at [1305, 343] on p "Овощи, лук, чеснок" at bounding box center [1331, 342] width 156 height 20
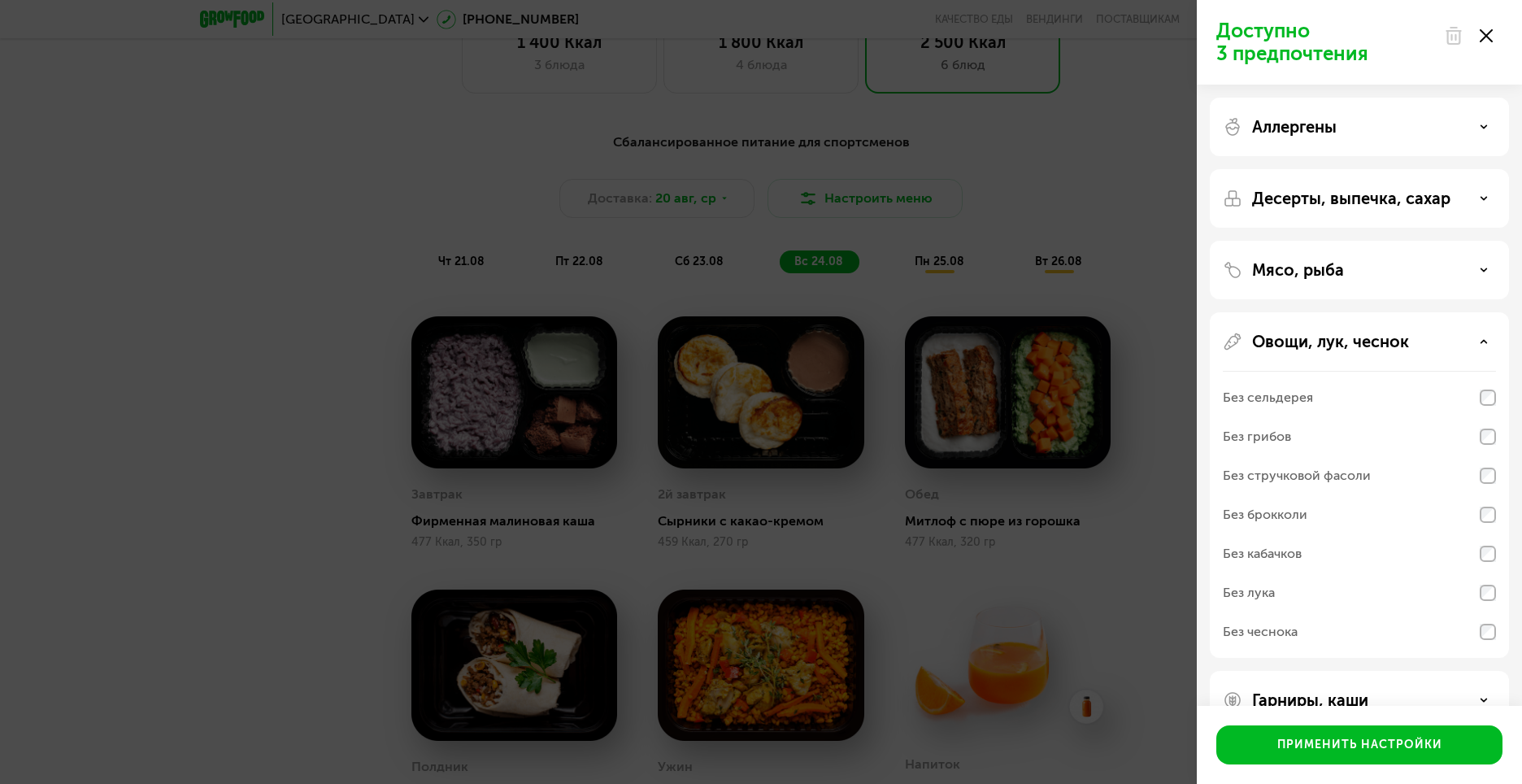
click at [1305, 343] on p "Овощи, лук, чеснок" at bounding box center [1331, 342] width 156 height 20
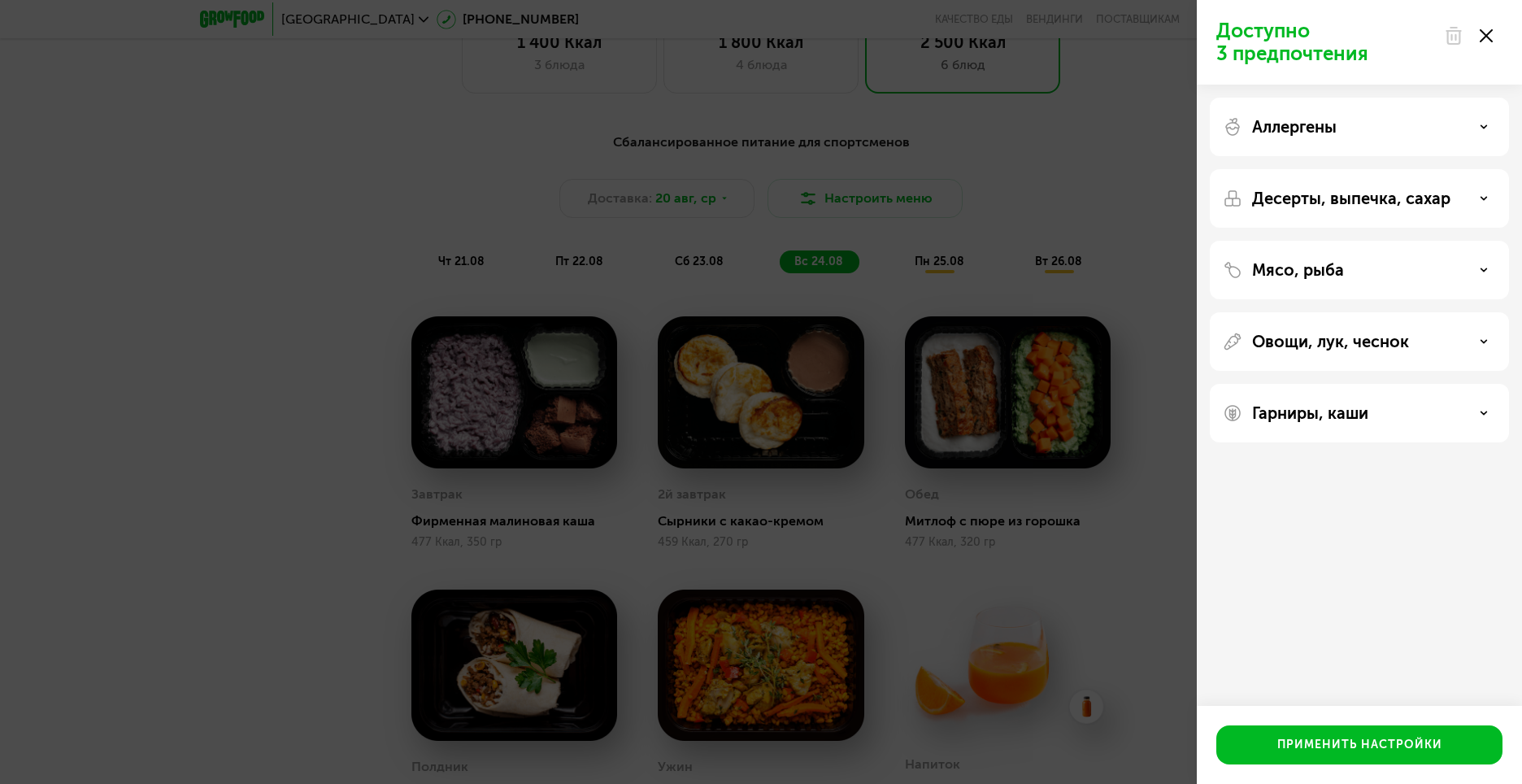
click at [1302, 402] on div "Гарниры, каши" at bounding box center [1360, 413] width 299 height 58
click at [1307, 425] on div "Гарниры, каши" at bounding box center [1360, 413] width 299 height 58
click at [1307, 416] on p "Гарниры, каши" at bounding box center [1310, 413] width 116 height 20
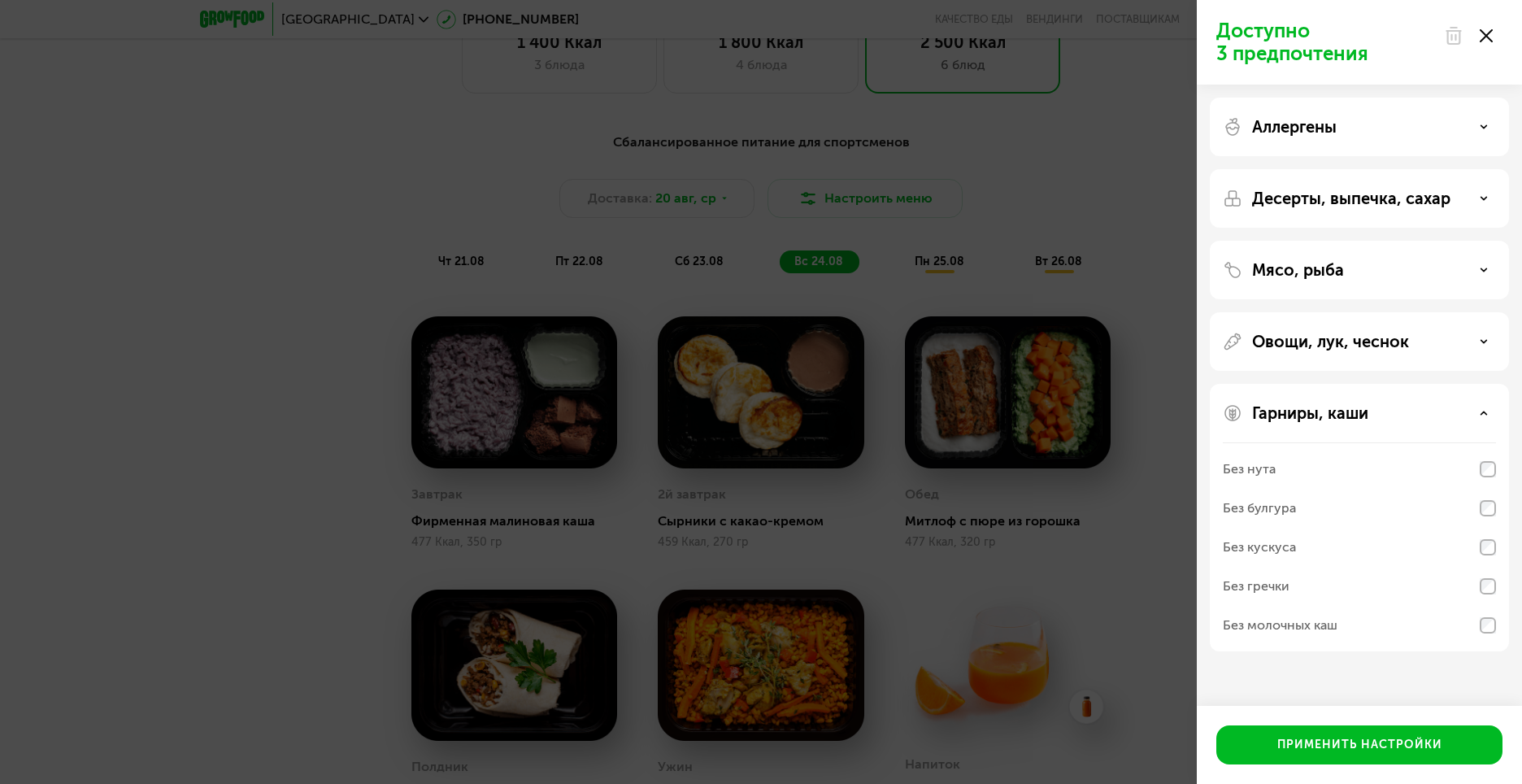
click at [303, 476] on div "Доступно 3 предпочтения Аллергены Десерты, выпечка, сахар Мясо, рыба Овощи, лук…" at bounding box center [761, 392] width 1522 height 784
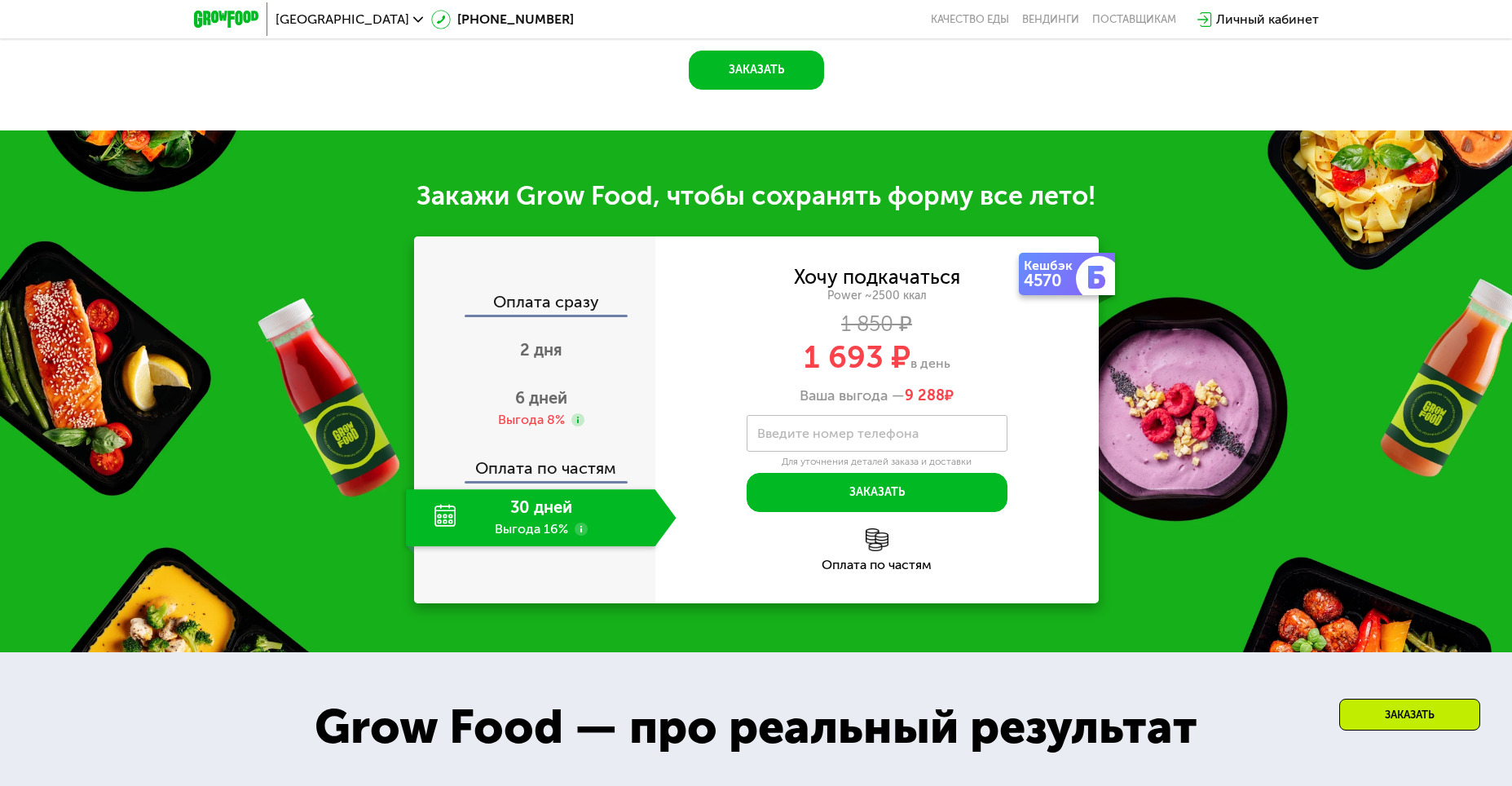
scroll to position [1920, 0]
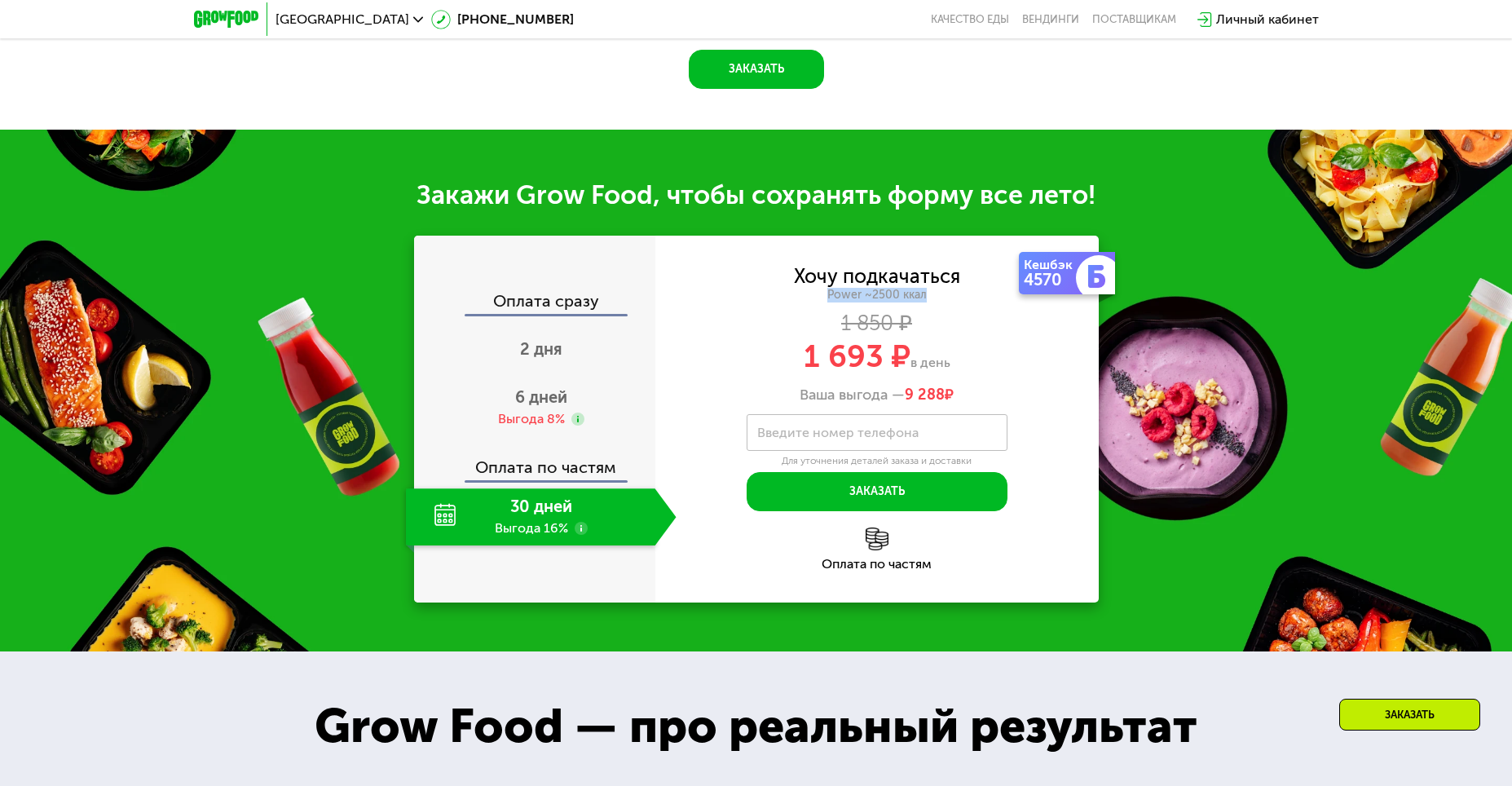
drag, startPoint x: 826, startPoint y: 296, endPoint x: 926, endPoint y: 297, distance: 100.0
click at [926, 297] on div "Power ~2500 ккал" at bounding box center [877, 295] width 444 height 15
click at [1101, 349] on div "Закажи Grow Food, чтобы сохранять форму все лето! Оплата сразу 2 дня 6 дней Выг…" at bounding box center [756, 391] width 1512 height 522
drag, startPoint x: 783, startPoint y: 402, endPoint x: 986, endPoint y: 396, distance: 203.1
click at [986, 396] on div "Ваша выгода — 9 288 ₽" at bounding box center [877, 395] width 444 height 18
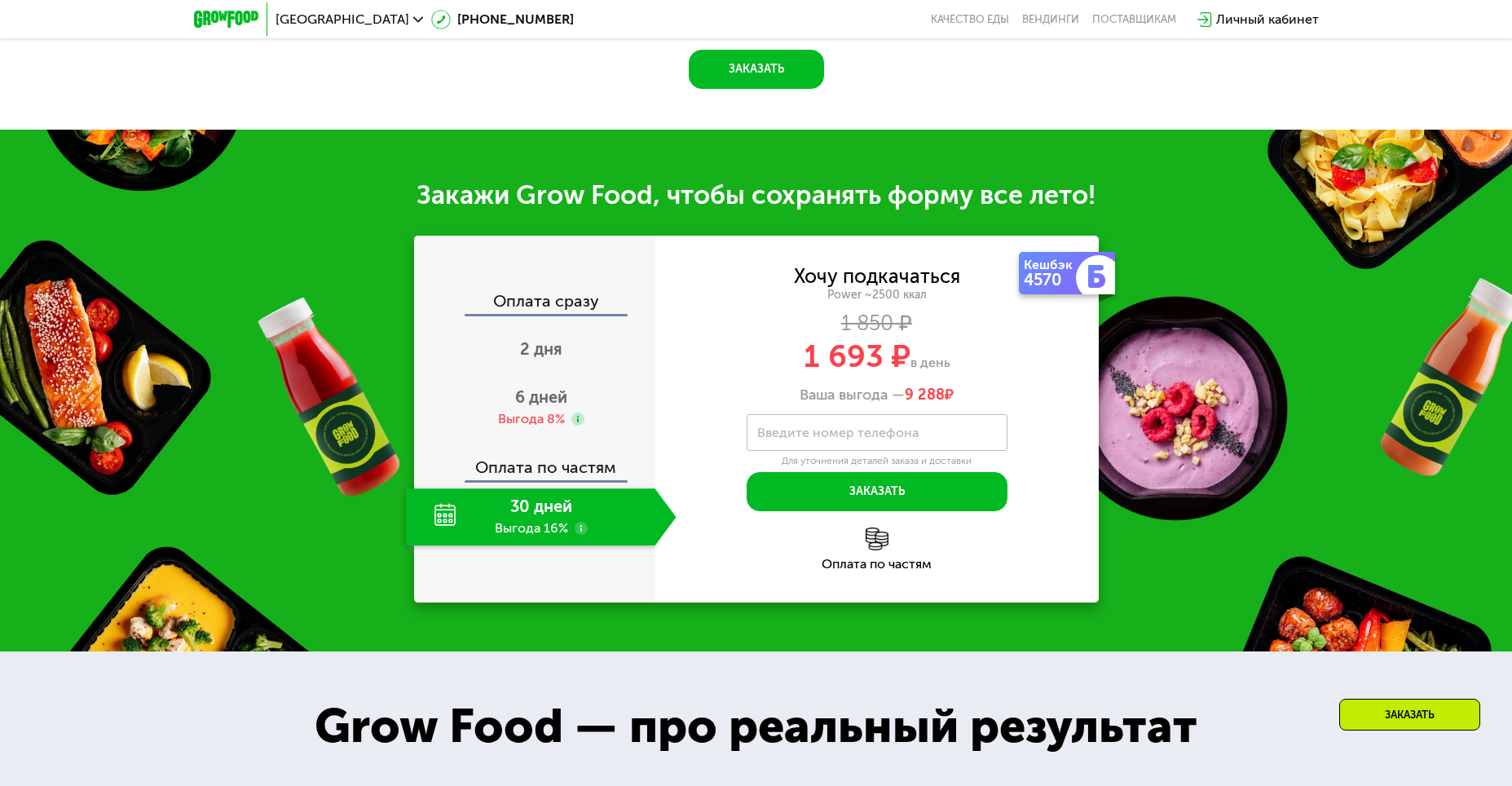
click at [1046, 424] on div "Хочу подкачаться Power ~2500 ккал 1 850 ₽ 1 693 ₽ в день Ваша выгода — 9 288 ₽ …" at bounding box center [877, 389] width 444 height 244
drag, startPoint x: 804, startPoint y: 355, endPoint x: 880, endPoint y: 355, distance: 76.0
click at [880, 355] on span "1 693 ₽" at bounding box center [858, 356] width 107 height 38
click at [1025, 388] on div "Хочу подкачаться Power ~2500 ккал 1 850 ₽ 1 693 ₽ в день Ваша выгода — 9 288 ₽" at bounding box center [877, 335] width 444 height 137
click at [581, 533] on use at bounding box center [581, 528] width 13 height 13
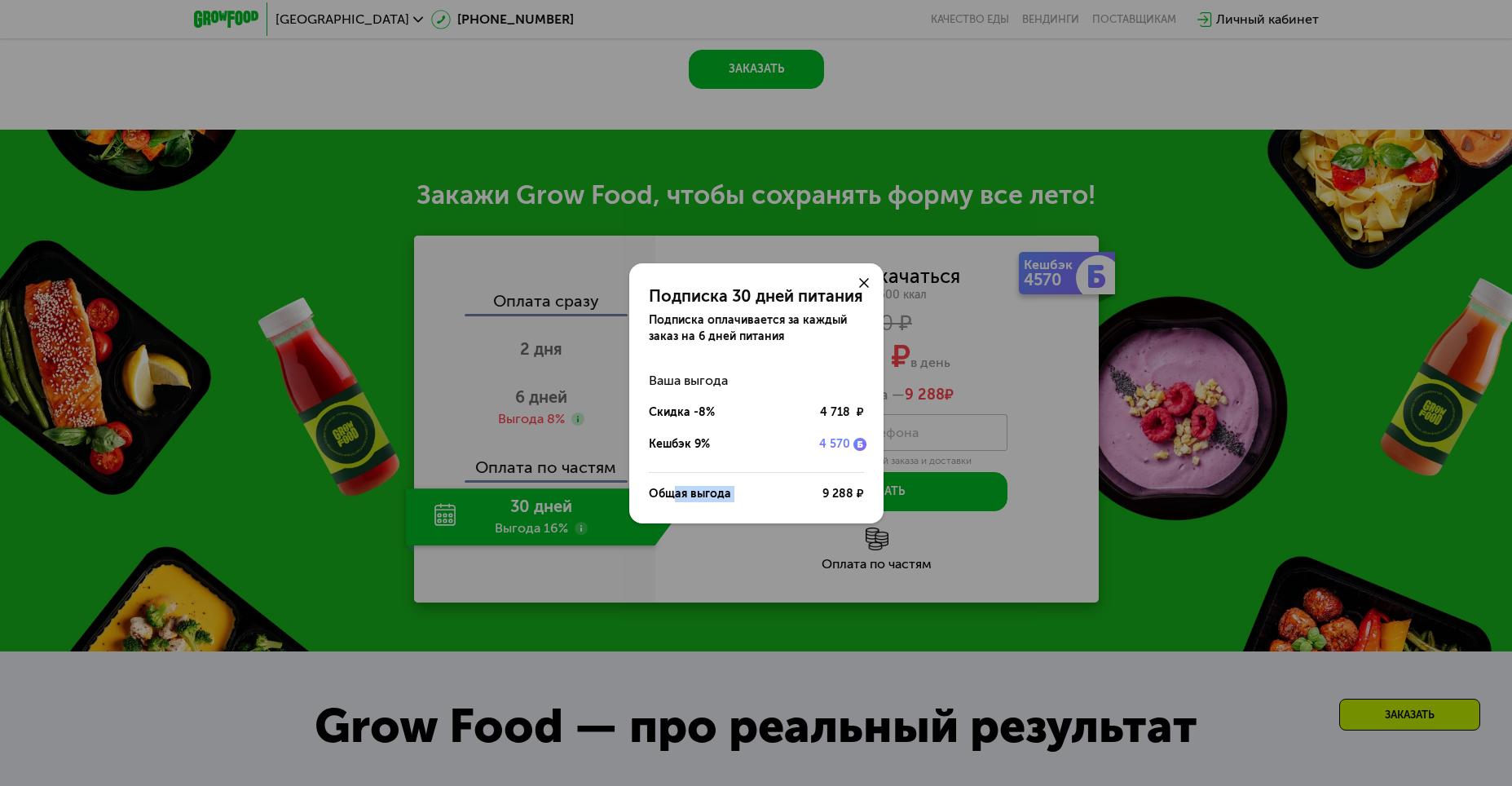
drag, startPoint x: 670, startPoint y: 490, endPoint x: 884, endPoint y: 503, distance: 214.4
click at [777, 487] on div "Общая выгода 9 288 ₽" at bounding box center [756, 494] width 215 height 32
click at [1053, 554] on div "Подписка 30 дней питания Подписка оплачивается за каждый заказ на 6 дней питани…" at bounding box center [756, 393] width 1512 height 786
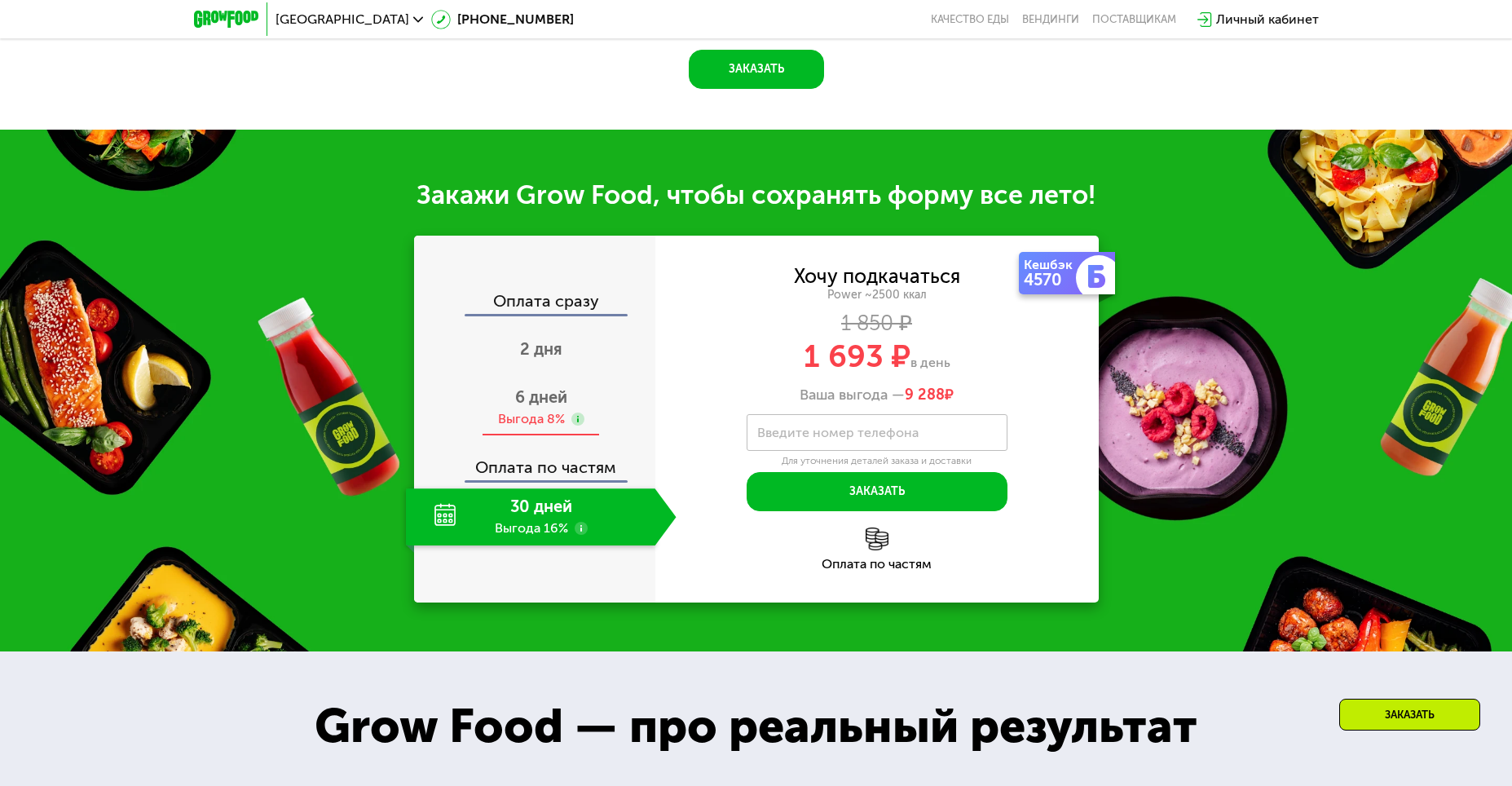
click at [537, 407] on span "6 дней" at bounding box center [541, 397] width 53 height 20
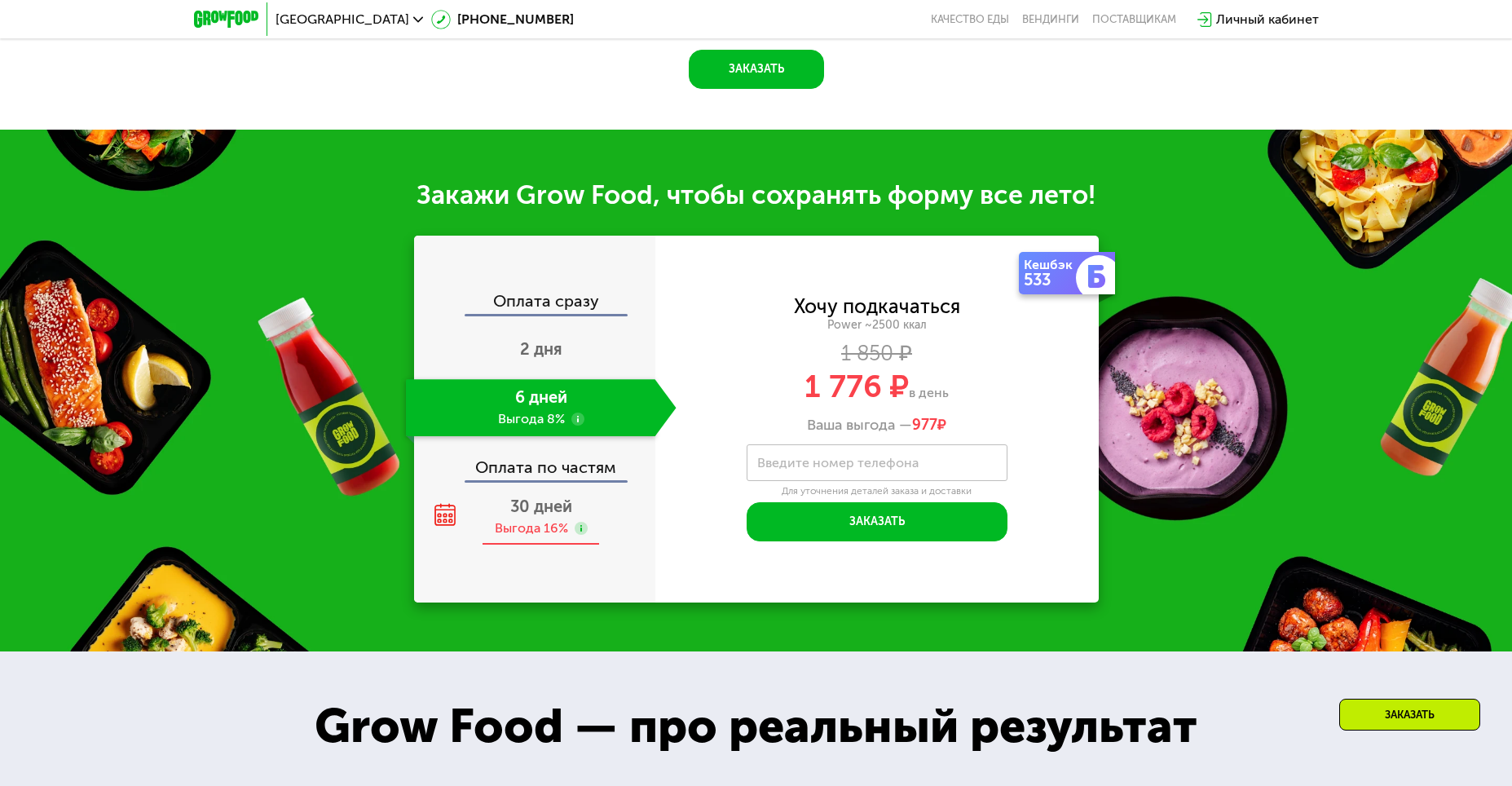
click at [532, 508] on span "30 дней" at bounding box center [541, 506] width 62 height 20
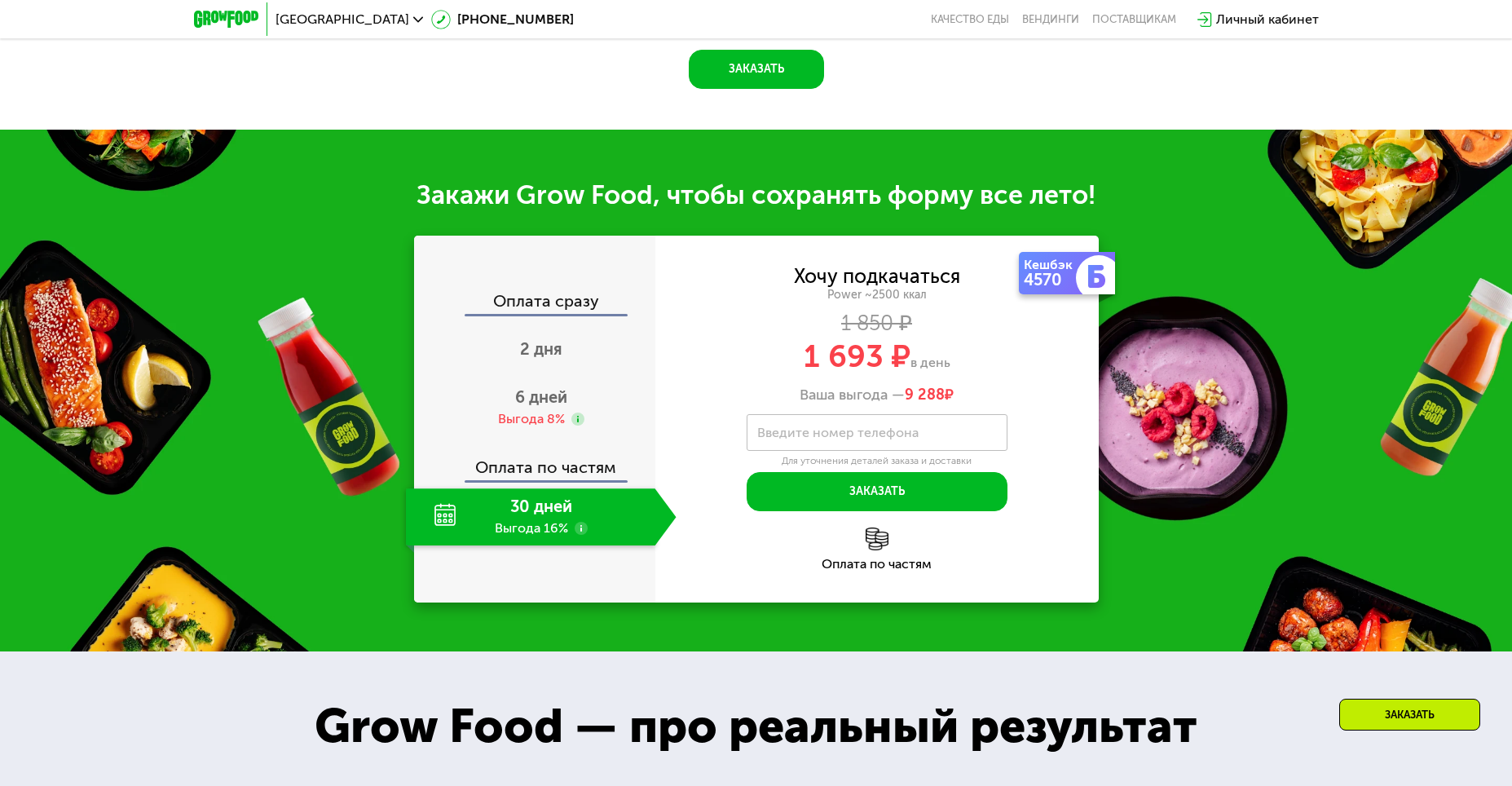
scroll to position [0, 0]
